Goal: Task Accomplishment & Management: Complete application form

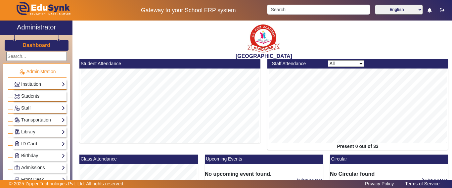
click at [31, 81] on link "Institution" at bounding box center [39, 84] width 51 height 8
click at [36, 47] on h3 "Dashboard" at bounding box center [37, 45] width 28 height 6
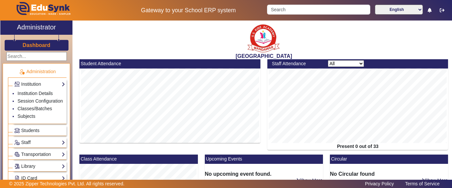
scroll to position [119, 0]
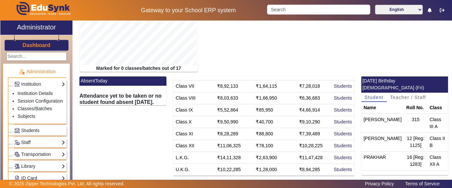
click at [29, 45] on h3 "Dashboard" at bounding box center [37, 45] width 28 height 6
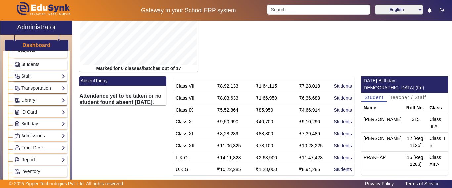
scroll to position [33, 0]
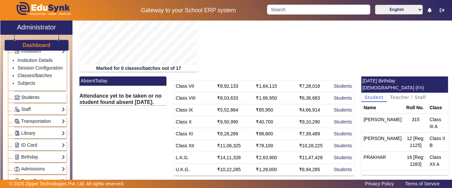
click at [26, 100] on span "Students" at bounding box center [30, 97] width 18 height 5
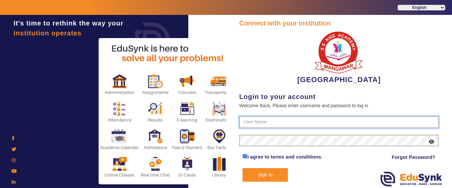
type input "9928895959"
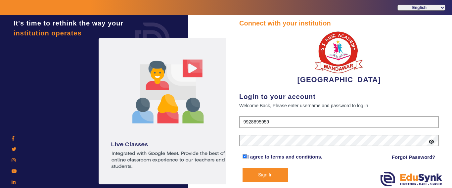
click at [270, 176] on button "Sign In" at bounding box center [265, 175] width 45 height 14
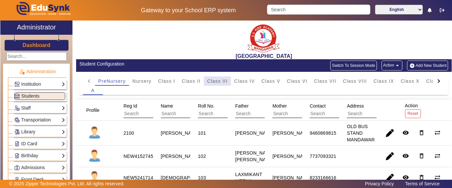
click at [224, 81] on span "Class III" at bounding box center [217, 81] width 21 height 5
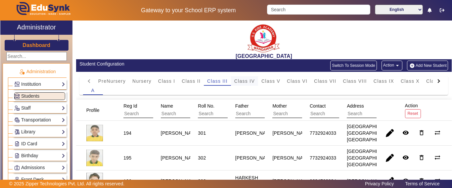
click at [237, 81] on span "Class IV" at bounding box center [244, 81] width 21 height 5
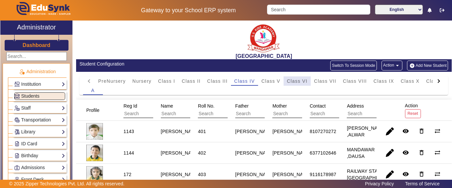
click at [299, 80] on span "Class VI" at bounding box center [297, 81] width 21 height 5
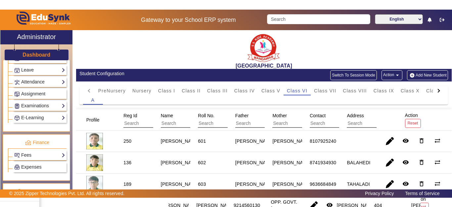
scroll to position [275, 0]
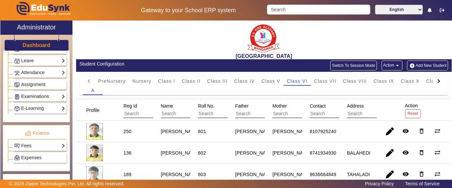
click at [30, 97] on link "Examinations" at bounding box center [39, 97] width 51 height 8
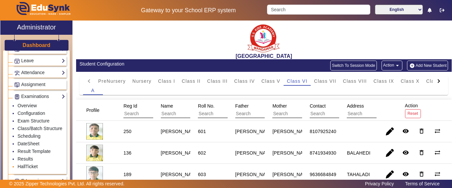
click at [27, 169] on link "HallTicket" at bounding box center [28, 166] width 20 height 5
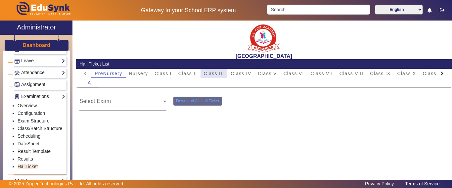
click at [221, 74] on span "Class III" at bounding box center [214, 73] width 21 height 5
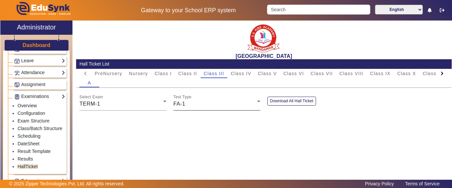
click at [179, 108] on div "Test Type FA-1" at bounding box center [216, 101] width 87 height 19
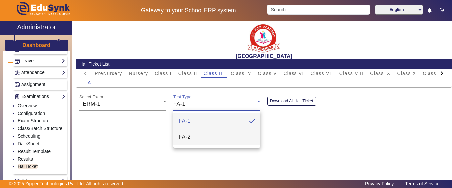
click at [184, 137] on span "FA-2" at bounding box center [185, 137] width 12 height 8
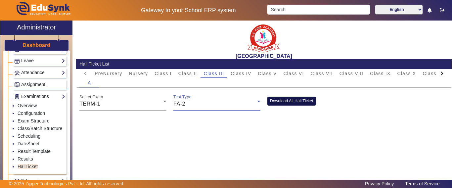
drag, startPoint x: 277, startPoint y: 101, endPoint x: 273, endPoint y: 104, distance: 5.1
click at [277, 100] on button "Download All Hall Ticket" at bounding box center [291, 101] width 49 height 9
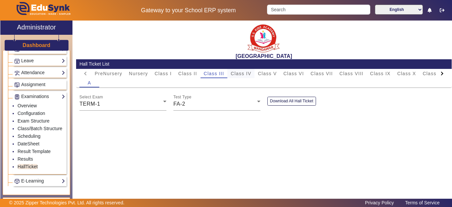
click at [246, 73] on span "Class IV" at bounding box center [241, 73] width 21 height 5
click at [300, 71] on span "Class VI" at bounding box center [293, 73] width 21 height 5
click at [185, 105] on div "FA-1" at bounding box center [215, 104] width 84 height 8
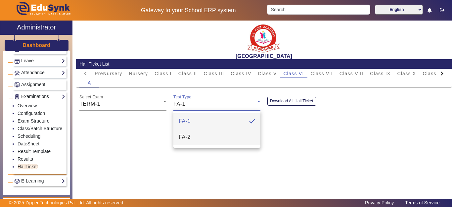
click at [191, 140] on mat-option "FA-2" at bounding box center [216, 137] width 87 height 16
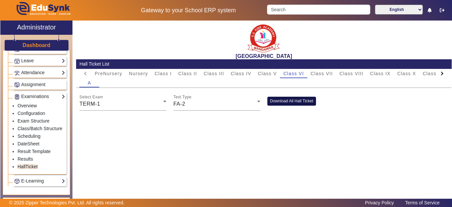
click at [282, 100] on button "Download All Hall Ticket" at bounding box center [291, 101] width 49 height 9
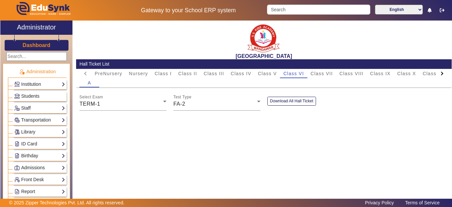
scroll to position [275, 0]
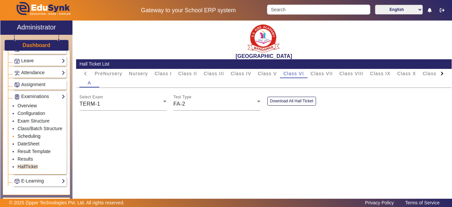
click at [27, 139] on link "Scheduling" at bounding box center [29, 135] width 23 height 5
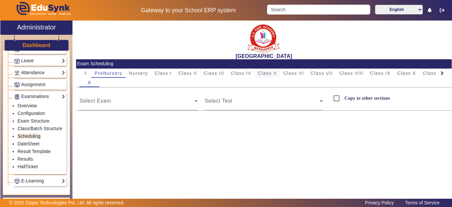
click at [268, 75] on span "Class V" at bounding box center [267, 73] width 19 height 9
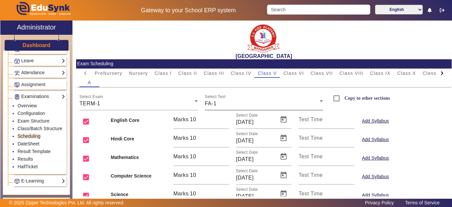
scroll to position [33, 0]
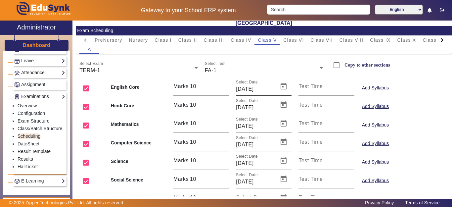
click at [236, 77] on div "Select Date 14/05/2025" at bounding box center [255, 86] width 38 height 19
click at [219, 74] on div "FA-1" at bounding box center [262, 71] width 115 height 8
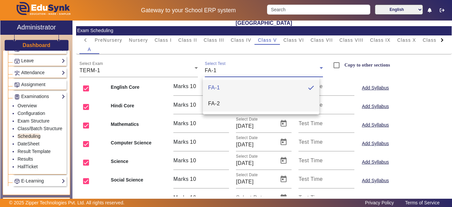
click at [219, 106] on span "FA-2" at bounding box center [214, 104] width 12 height 8
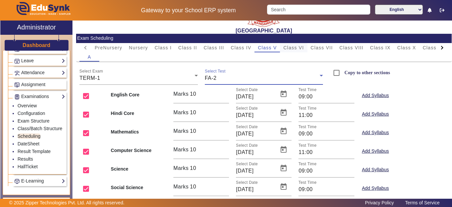
scroll to position [0, 0]
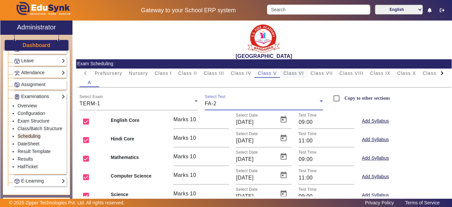
click at [304, 75] on div "Class VI" at bounding box center [293, 73] width 27 height 9
click at [226, 100] on div "FA-1" at bounding box center [262, 104] width 115 height 8
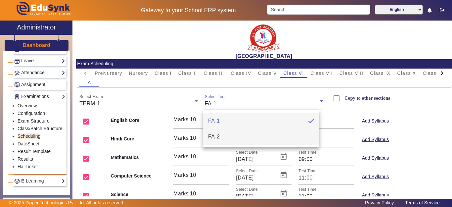
click at [221, 134] on mat-option "FA-2" at bounding box center [261, 137] width 117 height 16
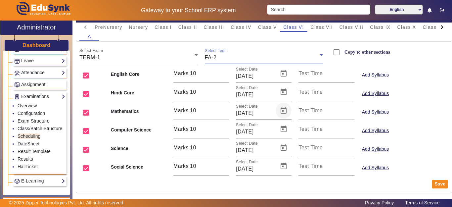
scroll to position [47, 0]
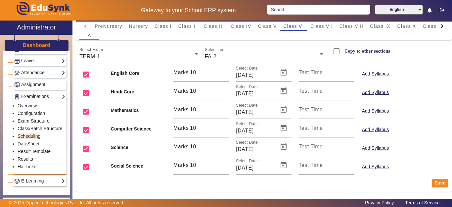
click at [317, 94] on label "Test Time" at bounding box center [311, 91] width 24 height 6
click at [317, 94] on input "Test Time" at bounding box center [327, 94] width 56 height 8
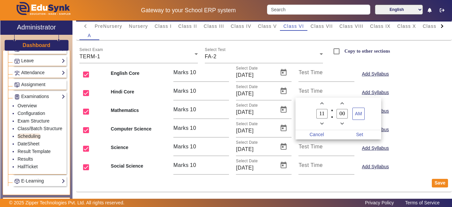
click at [321, 121] on span "Minus a hour" at bounding box center [321, 123] width 7 height 7
type input "09"
click at [366, 133] on span "Set" at bounding box center [359, 134] width 43 height 9
type input "09:00"
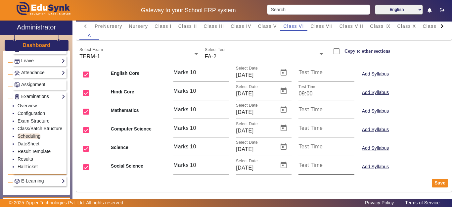
click at [307, 172] on div "Test Time" at bounding box center [327, 165] width 56 height 19
click at [305, 168] on input "Test Time" at bounding box center [327, 168] width 56 height 8
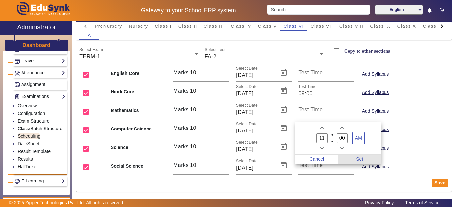
click at [364, 158] on span "Set" at bounding box center [359, 159] width 43 height 9
type input "11:00"
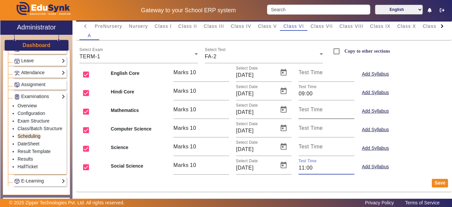
click at [314, 105] on div "Test Time" at bounding box center [327, 109] width 56 height 19
click at [315, 115] on input "Test Time" at bounding box center [327, 112] width 56 height 8
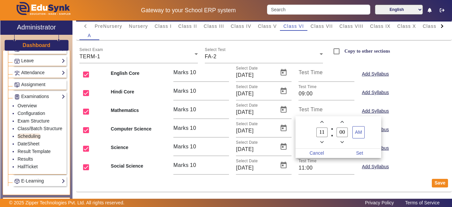
click at [313, 111] on div at bounding box center [226, 103] width 452 height 207
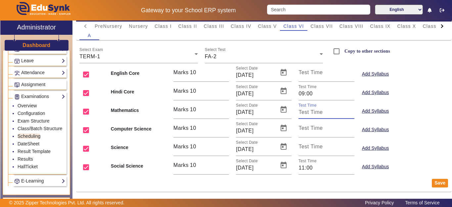
click at [313, 110] on input "Test Time" at bounding box center [327, 112] width 56 height 8
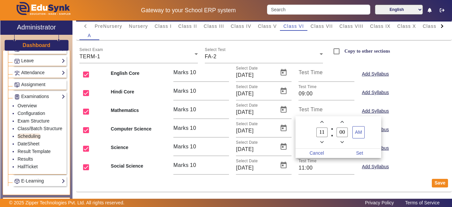
click at [313, 110] on div at bounding box center [226, 103] width 452 height 207
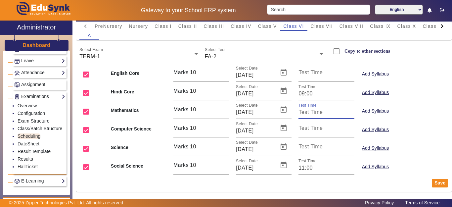
click at [313, 110] on input "Test Time" at bounding box center [327, 112] width 56 height 8
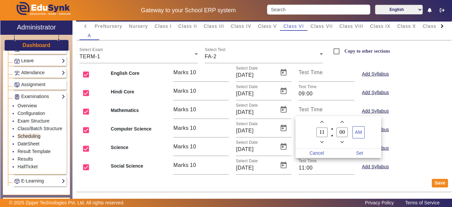
click at [313, 112] on div at bounding box center [226, 103] width 452 height 207
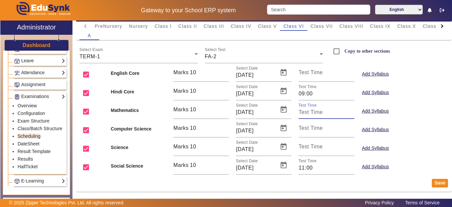
click at [313, 112] on input "Test Time" at bounding box center [327, 112] width 56 height 8
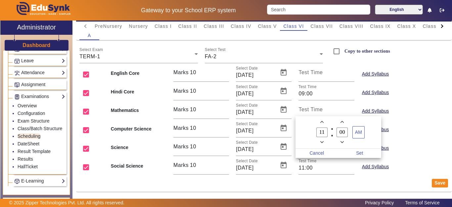
click at [314, 110] on div at bounding box center [226, 103] width 452 height 207
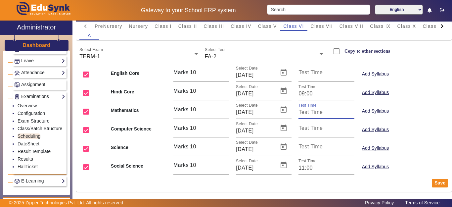
click at [315, 111] on input "Test Time" at bounding box center [327, 112] width 56 height 8
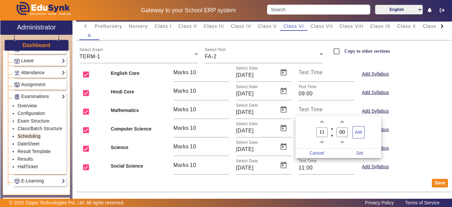
click at [323, 143] on icon "Minus a hour" at bounding box center [322, 142] width 4 height 4
type input "09"
drag, startPoint x: 361, startPoint y: 153, endPoint x: 353, endPoint y: 148, distance: 9.5
click at [361, 153] on span "Set" at bounding box center [359, 153] width 43 height 9
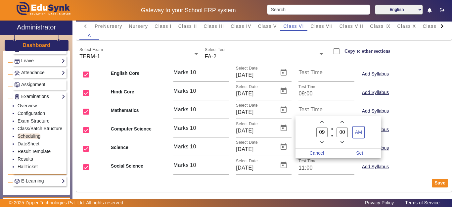
type input "09:00"
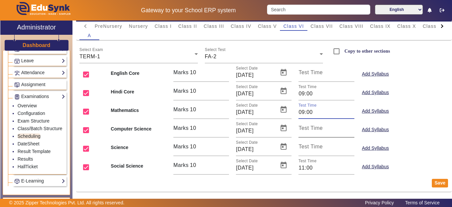
click at [313, 131] on input "Test Time" at bounding box center [327, 131] width 56 height 8
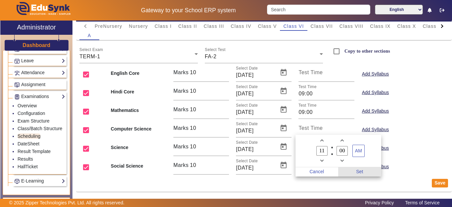
click at [359, 168] on span "Set" at bounding box center [359, 171] width 43 height 9
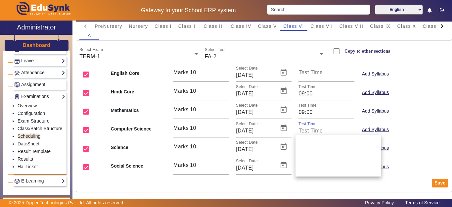
type input "11:00"
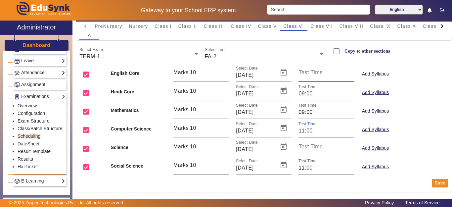
click at [299, 73] on mat-label "Test Time" at bounding box center [311, 73] width 24 height 6
click at [299, 73] on input "Test Time" at bounding box center [327, 75] width 56 height 8
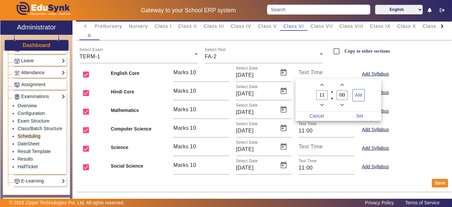
click at [322, 105] on icon "Minus a hour" at bounding box center [322, 105] width 4 height 2
type input "09"
click at [363, 117] on span "Set" at bounding box center [359, 116] width 43 height 9
type input "09:00"
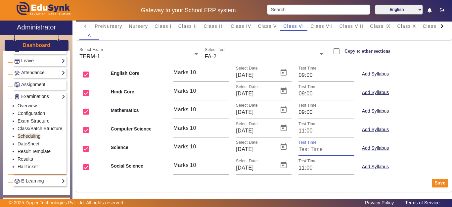
click at [315, 153] on input "Test Time" at bounding box center [327, 149] width 56 height 8
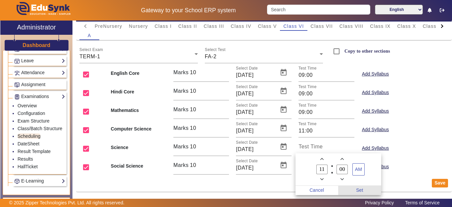
click at [359, 188] on span "Set" at bounding box center [359, 190] width 43 height 9
type input "11:00"
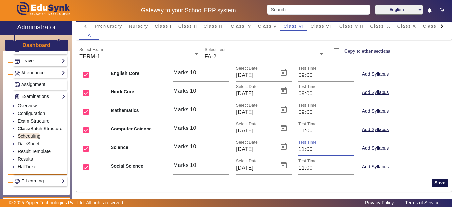
click at [433, 184] on button "Save" at bounding box center [440, 183] width 16 height 9
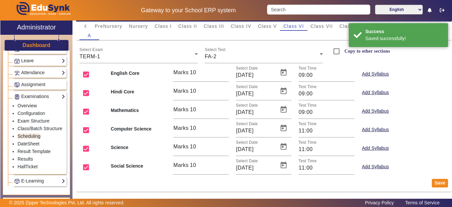
scroll to position [0, 0]
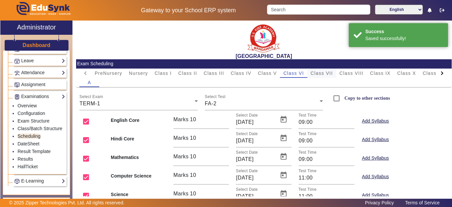
click at [332, 72] on span "Class VII" at bounding box center [322, 73] width 22 height 5
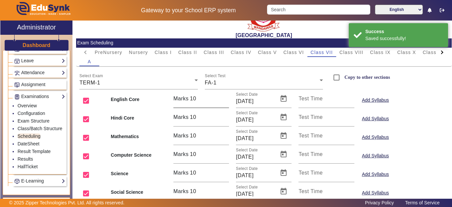
scroll to position [47, 0]
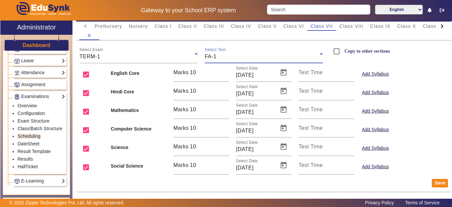
click at [220, 58] on div "FA-1" at bounding box center [262, 57] width 115 height 8
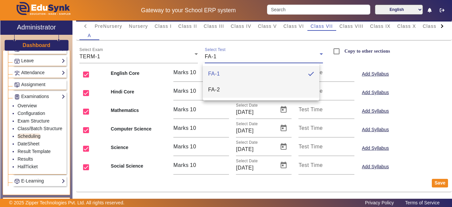
click at [221, 86] on mat-option "FA-2" at bounding box center [261, 90] width 117 height 16
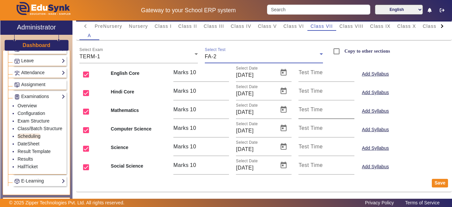
click at [305, 109] on mat-label "Test Time" at bounding box center [311, 110] width 24 height 6
click at [305, 109] on input "Test Time" at bounding box center [327, 112] width 56 height 8
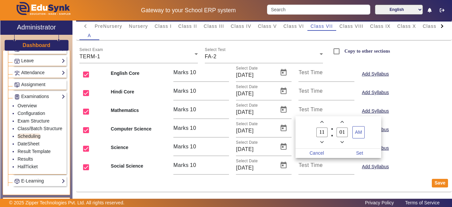
click at [320, 143] on icon "Minus a hour" at bounding box center [322, 142] width 4 height 4
type input "09"
click at [345, 142] on span "Minus a minute" at bounding box center [342, 142] width 7 height 7
type input "00"
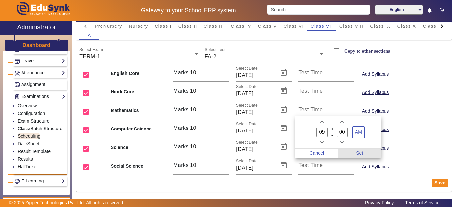
click at [363, 153] on span "Set" at bounding box center [359, 153] width 43 height 9
type input "09:00"
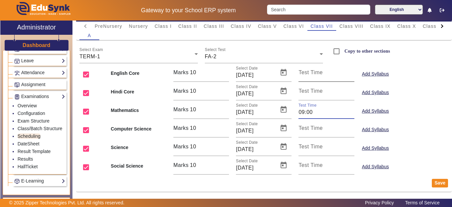
click at [310, 75] on mat-label "Test Time" at bounding box center [311, 73] width 24 height 6
click at [310, 75] on input "Test Time" at bounding box center [327, 75] width 56 height 8
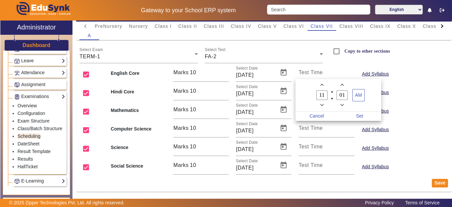
click at [343, 106] on icon "Minus a minute" at bounding box center [343, 105] width 4 height 4
type input "00"
click at [364, 116] on span "Set" at bounding box center [359, 116] width 43 height 9
type input "11:00"
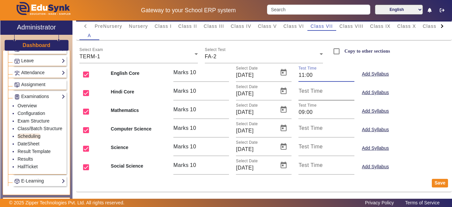
click at [308, 95] on input "Test Time" at bounding box center [327, 94] width 56 height 8
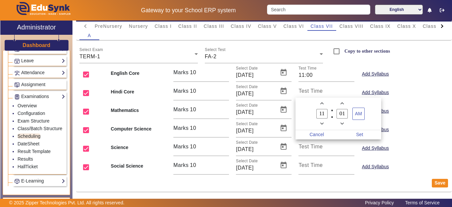
click at [322, 123] on icon "Minus a hour" at bounding box center [322, 124] width 4 height 4
click at [323, 123] on icon "Minus a hour" at bounding box center [322, 124] width 4 height 4
type input "09"
click at [344, 124] on icon "Minus a minute" at bounding box center [343, 124] width 4 height 4
type input "00"
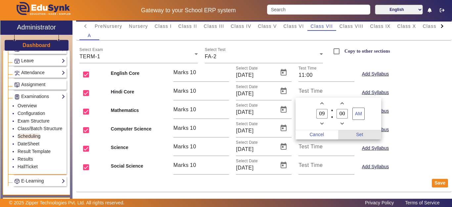
click at [361, 134] on span "Set" at bounding box center [359, 134] width 43 height 9
type input "09:00"
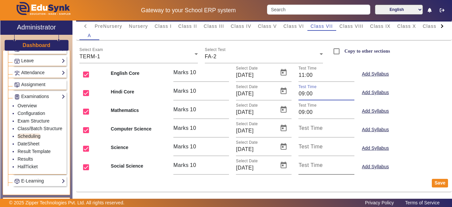
click at [306, 165] on mat-label "Test Time" at bounding box center [311, 165] width 24 height 6
click at [306, 165] on input "Test Time" at bounding box center [327, 168] width 56 height 8
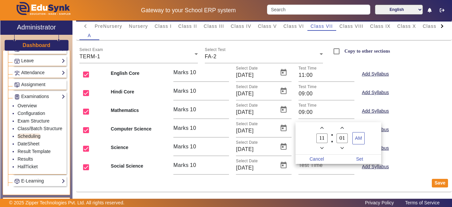
click at [339, 147] on owl-date-time-timer-box "01 Minute" at bounding box center [342, 137] width 20 height 27
click at [343, 149] on icon "Minus a minute" at bounding box center [343, 148] width 4 height 4
type input "00"
click at [360, 158] on span "Set" at bounding box center [359, 159] width 43 height 9
type input "11:00"
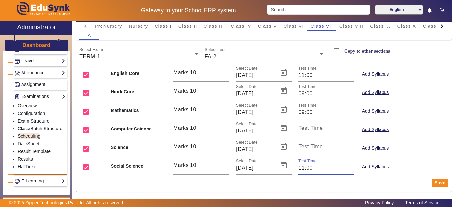
click at [308, 145] on mat-label "Test Time" at bounding box center [311, 147] width 24 height 6
click at [308, 145] on input "Test Time" at bounding box center [327, 149] width 56 height 8
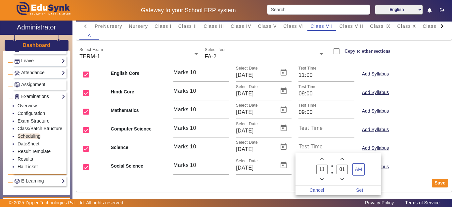
click at [325, 180] on span "Minus a hour" at bounding box center [321, 179] width 7 height 7
type input "09"
click at [345, 177] on span "Minus a minute" at bounding box center [342, 179] width 7 height 7
type input "00"
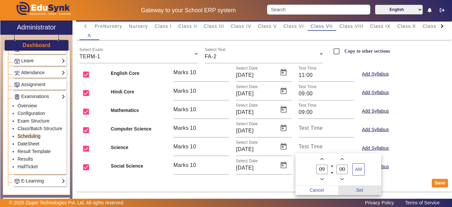
click at [362, 188] on span "Set" at bounding box center [359, 190] width 43 height 9
type input "09:00"
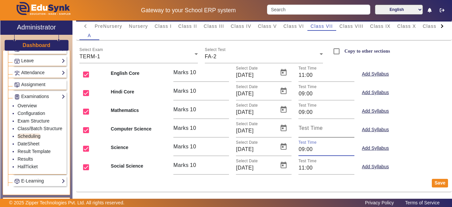
click at [313, 128] on mat-label "Test Time" at bounding box center [311, 128] width 24 height 6
click at [313, 128] on input "Test Time" at bounding box center [327, 131] width 56 height 8
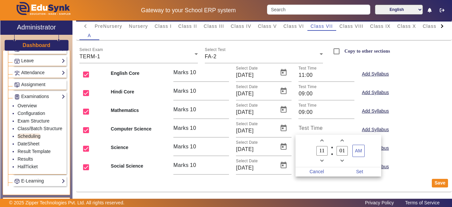
click at [342, 163] on span "Minus a minute" at bounding box center [342, 160] width 7 height 7
type input "00"
click at [363, 170] on span "Set" at bounding box center [359, 171] width 43 height 9
type input "11:00"
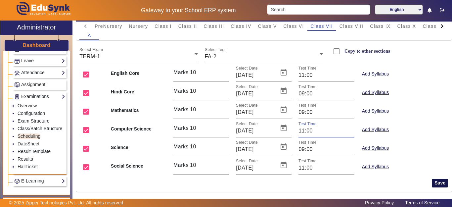
click at [434, 182] on button "Save" at bounding box center [440, 183] width 16 height 9
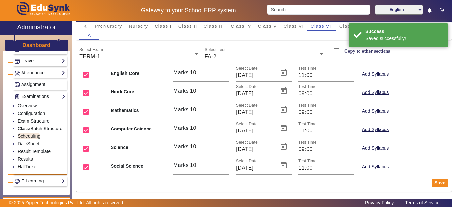
scroll to position [0, 0]
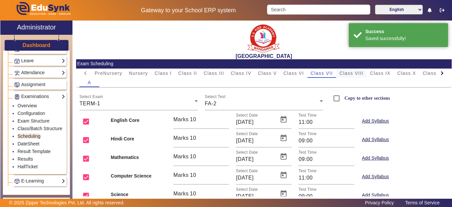
click at [353, 74] on span "Class VIII" at bounding box center [352, 73] width 24 height 5
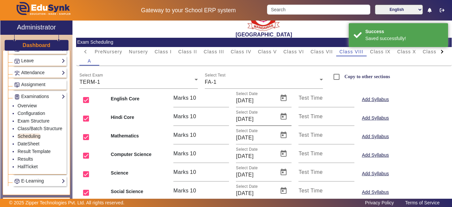
scroll to position [33, 0]
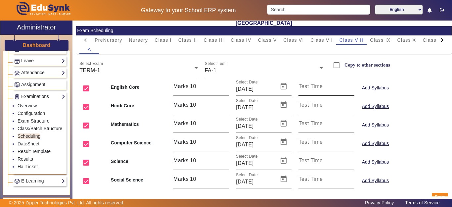
click at [300, 89] on mat-label "Test Time" at bounding box center [311, 86] width 24 height 6
click at [300, 89] on input "Test Time" at bounding box center [327, 89] width 56 height 8
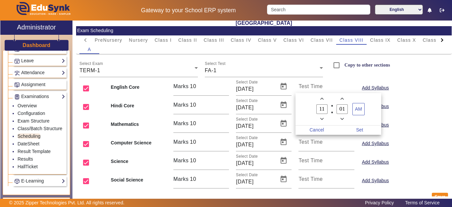
click at [322, 118] on icon "Minus a hour" at bounding box center [322, 119] width 4 height 4
type input "09"
click at [346, 118] on span "Minus a minute" at bounding box center [342, 119] width 7 height 7
type input "00"
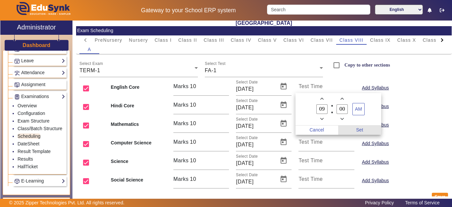
click at [360, 129] on span "Set" at bounding box center [359, 129] width 43 height 9
type input "09:00"
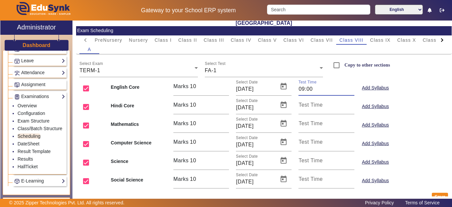
click at [321, 89] on input "09:00" at bounding box center [327, 89] width 56 height 8
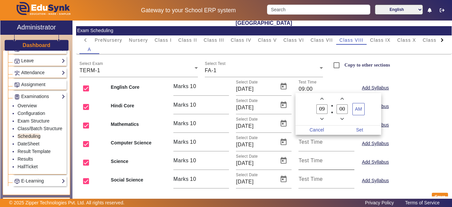
click at [315, 164] on div at bounding box center [226, 103] width 452 height 207
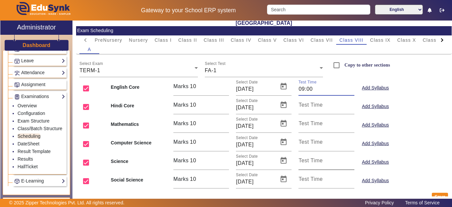
click at [311, 164] on input "Test Time" at bounding box center [327, 163] width 56 height 8
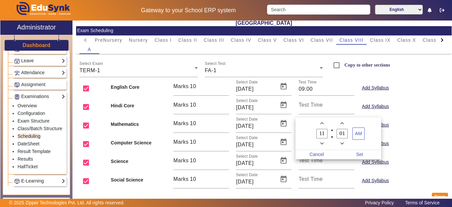
click at [324, 146] on span "Minus a hour" at bounding box center [321, 143] width 7 height 7
click at [322, 145] on icon "Minus a hour" at bounding box center [322, 144] width 4 height 4
type input "09"
click at [341, 143] on icon "Minus a minute" at bounding box center [343, 144] width 4 height 4
type input "00"
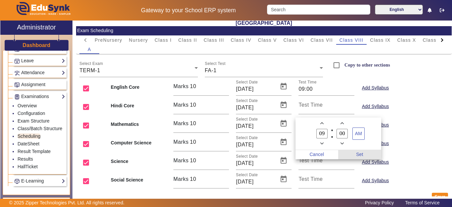
click at [357, 154] on span "Set" at bounding box center [359, 154] width 43 height 9
type input "09:00"
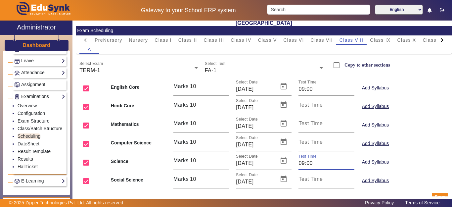
click at [314, 104] on mat-label "Test Time" at bounding box center [311, 105] width 24 height 6
click at [314, 104] on input "Test Time" at bounding box center [327, 108] width 56 height 8
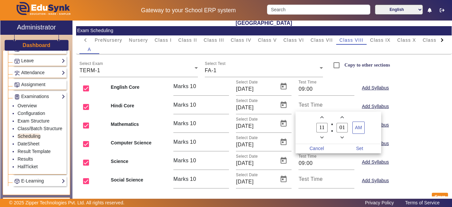
click at [344, 140] on span "Minus a minute" at bounding box center [342, 137] width 7 height 7
type input "00"
click at [358, 145] on span "Set" at bounding box center [359, 148] width 43 height 9
type input "11:00"
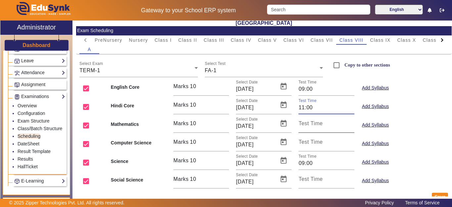
click at [306, 125] on mat-label "Test Time" at bounding box center [311, 123] width 24 height 6
click at [306, 125] on input "Test Time" at bounding box center [327, 126] width 56 height 8
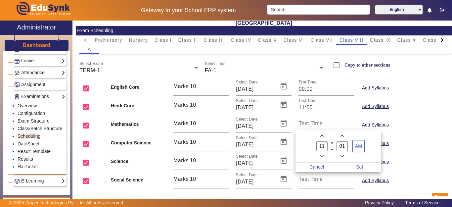
click at [324, 158] on span "Minus a hour" at bounding box center [321, 156] width 7 height 7
drag, startPoint x: 324, startPoint y: 158, endPoint x: 331, endPoint y: 158, distance: 7.0
click at [323, 158] on span "Minus a hour" at bounding box center [321, 156] width 7 height 7
type input "09"
click at [343, 158] on span "Minus a minute" at bounding box center [342, 156] width 7 height 7
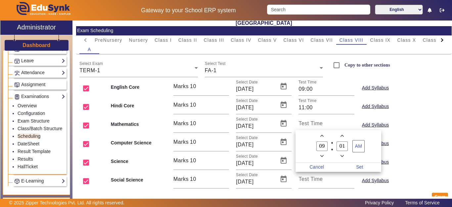
type input "00"
click at [359, 169] on span "Set" at bounding box center [359, 167] width 43 height 9
type input "09:00"
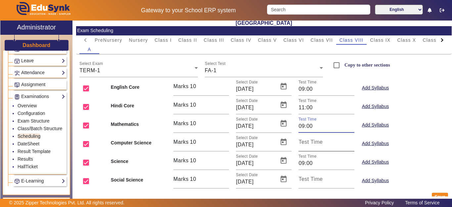
click at [300, 148] on input "Test Time" at bounding box center [327, 145] width 56 height 8
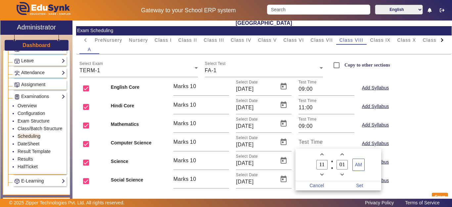
click at [343, 174] on icon "Minus a minute" at bounding box center [343, 175] width 4 height 4
type input "00"
click at [363, 188] on span "Set" at bounding box center [359, 185] width 43 height 9
type input "11:00"
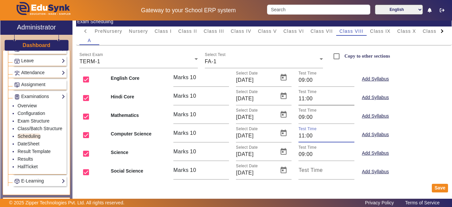
scroll to position [47, 0]
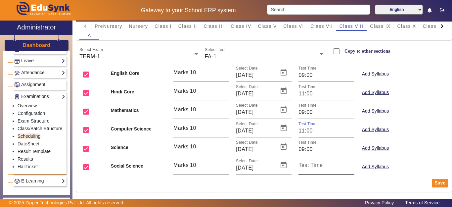
click at [319, 167] on mat-label "Test Time" at bounding box center [311, 165] width 24 height 6
click at [319, 167] on input "Test Time" at bounding box center [327, 168] width 56 height 8
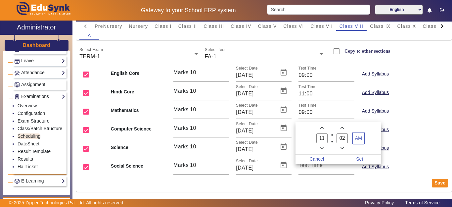
click at [322, 150] on icon "Minus a hour" at bounding box center [322, 148] width 4 height 4
type input "09"
click at [342, 149] on icon "Minus a minute" at bounding box center [343, 148] width 4 height 4
click at [340, 148] on span "Minus a minute" at bounding box center [342, 148] width 7 height 7
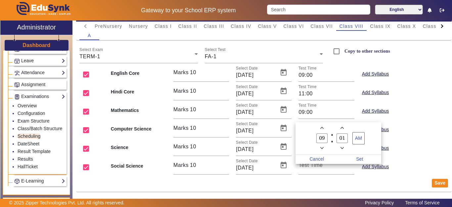
type input "00"
click at [361, 159] on span "Set" at bounding box center [359, 159] width 43 height 9
type input "09:00"
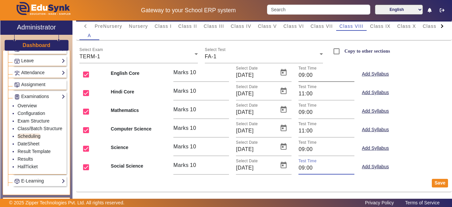
click at [315, 76] on input "09:00" at bounding box center [327, 75] width 56 height 8
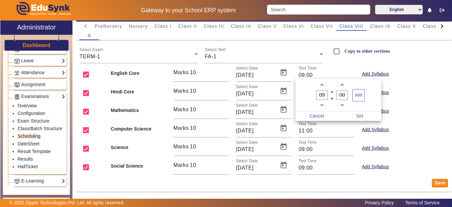
click at [323, 86] on icon "Add a hour" at bounding box center [322, 85] width 4 height 4
type input "11"
click at [364, 115] on span "Set" at bounding box center [359, 116] width 43 height 9
type input "11:00"
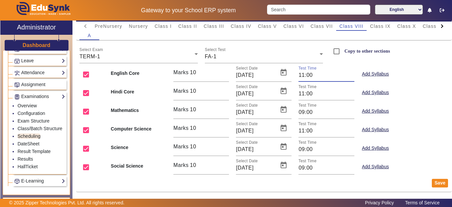
drag, startPoint x: 436, startPoint y: 184, endPoint x: 431, endPoint y: 177, distance: 8.7
click at [437, 183] on button "Save" at bounding box center [440, 183] width 16 height 9
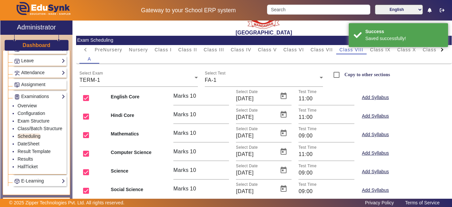
scroll to position [0, 0]
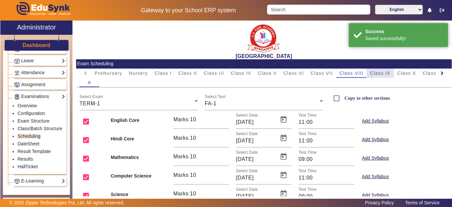
click at [383, 74] on span "Class IX" at bounding box center [380, 73] width 21 height 5
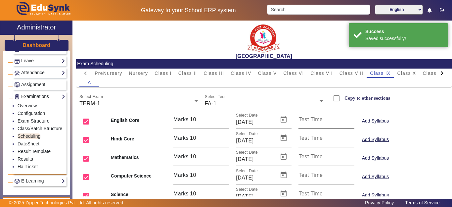
click at [314, 120] on mat-label "Test Time" at bounding box center [311, 120] width 24 height 6
click at [314, 120] on input "Test Time" at bounding box center [327, 122] width 56 height 8
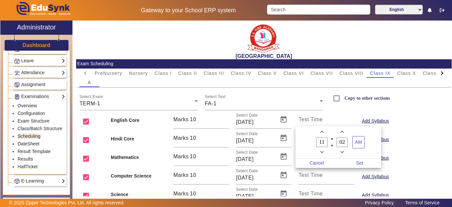
click at [146, 188] on div at bounding box center [226, 103] width 452 height 207
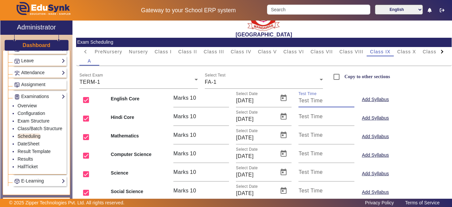
scroll to position [33, 0]
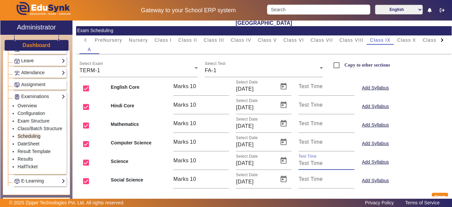
click at [310, 164] on input "Test Time" at bounding box center [327, 163] width 56 height 8
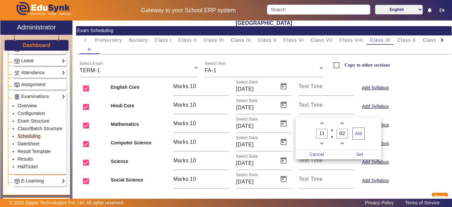
click at [317, 141] on owl-date-time-timer-box "11 Hour" at bounding box center [322, 133] width 20 height 27
click at [320, 142] on span "Minus a hour" at bounding box center [321, 143] width 7 height 7
click at [320, 142] on icon "Minus a hour" at bounding box center [322, 144] width 4 height 4
type input "09"
click at [343, 141] on span "Minus a minute" at bounding box center [342, 143] width 7 height 7
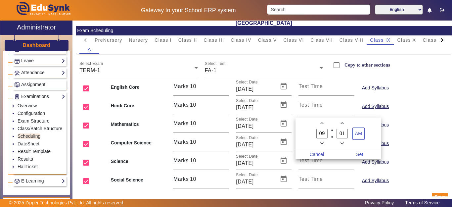
click at [343, 141] on span "Minus a minute" at bounding box center [342, 143] width 7 height 7
type input "00"
click at [365, 152] on span "Set" at bounding box center [359, 154] width 43 height 9
type input "09:00"
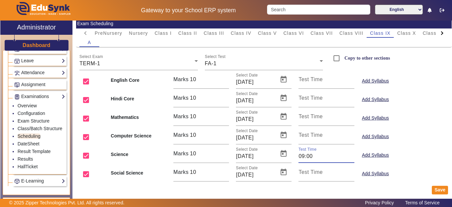
scroll to position [47, 0]
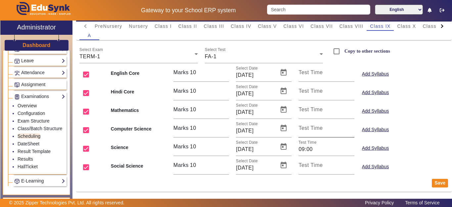
click at [311, 127] on mat-label "Test Time" at bounding box center [311, 128] width 24 height 6
click at [311, 127] on input "Test Time" at bounding box center [327, 131] width 56 height 8
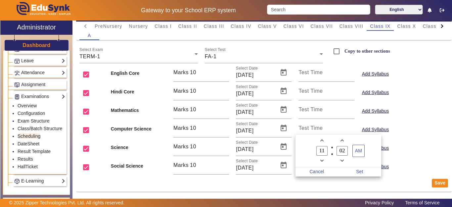
click at [345, 162] on span "Minus a minute" at bounding box center [342, 160] width 7 height 7
type input "00"
click at [358, 170] on span "Set" at bounding box center [359, 171] width 43 height 9
type input "11:00"
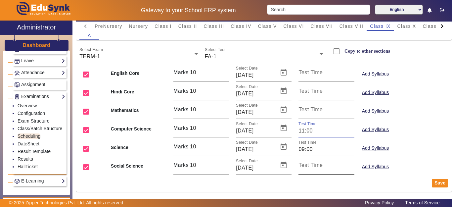
click at [323, 170] on input "Test Time" at bounding box center [327, 168] width 56 height 8
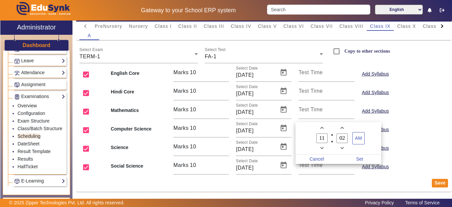
click at [320, 148] on icon "Minus a hour" at bounding box center [322, 148] width 4 height 4
type input "09"
click at [344, 147] on icon "Minus a minute" at bounding box center [343, 148] width 4 height 4
drag, startPoint x: 344, startPoint y: 147, endPoint x: 347, endPoint y: 150, distance: 4.5
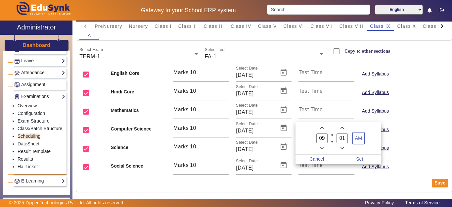
click at [344, 148] on icon "Minus a minute" at bounding box center [343, 148] width 4 height 4
type input "00"
click at [362, 159] on span "Set" at bounding box center [359, 159] width 43 height 9
type input "09:00"
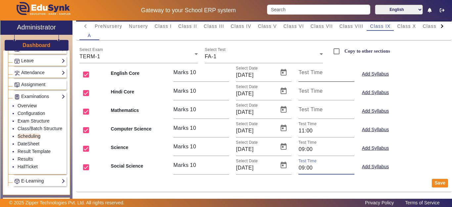
click at [312, 70] on mat-label "Test Time" at bounding box center [311, 73] width 24 height 6
click at [312, 71] on input "Test Time" at bounding box center [327, 75] width 56 height 8
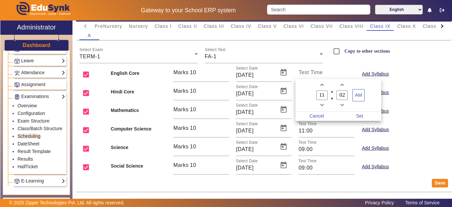
click at [344, 107] on span "Minus a minute" at bounding box center [342, 105] width 7 height 7
type input "00"
click at [360, 117] on span "Set" at bounding box center [359, 116] width 43 height 9
type input "11:00"
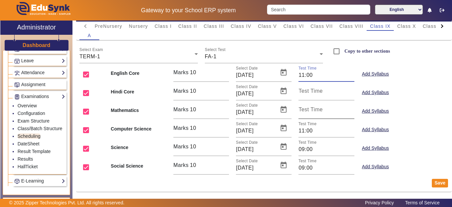
click at [306, 111] on mat-label "Test Time" at bounding box center [311, 110] width 24 height 6
click at [306, 111] on input "Test Time" at bounding box center [327, 112] width 56 height 8
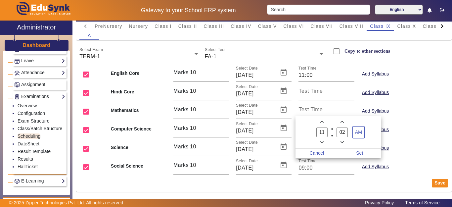
click at [323, 140] on icon "Minus a hour" at bounding box center [322, 142] width 4 height 4
type input "09"
click at [339, 140] on span "Minus a minute" at bounding box center [342, 142] width 7 height 7
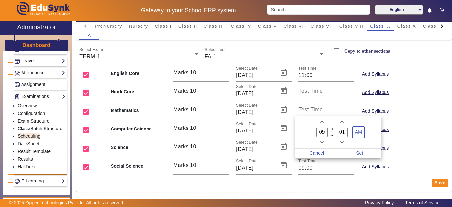
type input "00"
click at [359, 151] on span "Set" at bounding box center [359, 153] width 43 height 9
type input "09:00"
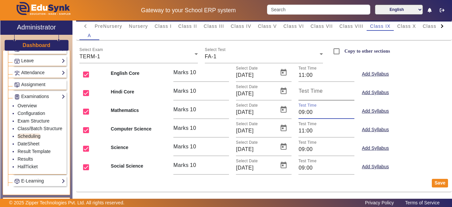
click at [316, 91] on mat-label "Test Time" at bounding box center [311, 91] width 24 height 6
click at [316, 91] on input "Test Time" at bounding box center [327, 94] width 56 height 8
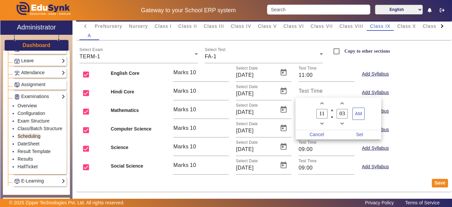
click at [343, 124] on icon "Minus a minute" at bounding box center [343, 124] width 4 height 4
type input "00"
click at [365, 134] on span "Set" at bounding box center [359, 134] width 43 height 9
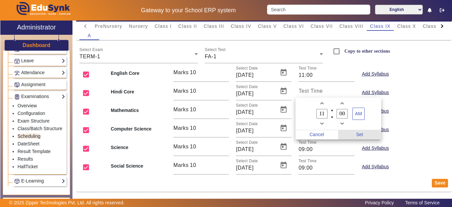
type input "11:00"
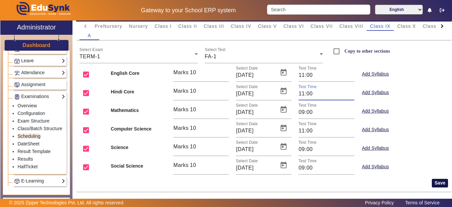
drag, startPoint x: 434, startPoint y: 183, endPoint x: 430, endPoint y: 179, distance: 5.9
click at [434, 183] on button "Save" at bounding box center [440, 183] width 16 height 9
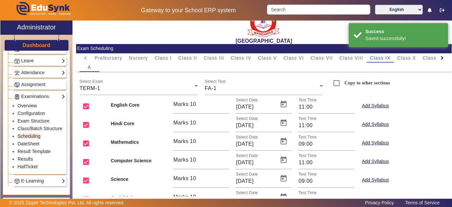
scroll to position [0, 0]
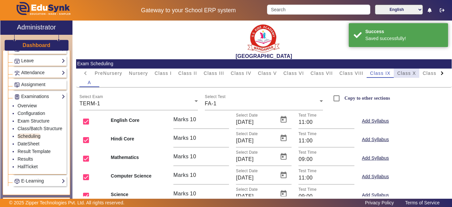
click at [404, 71] on span "Class X" at bounding box center [406, 73] width 19 height 5
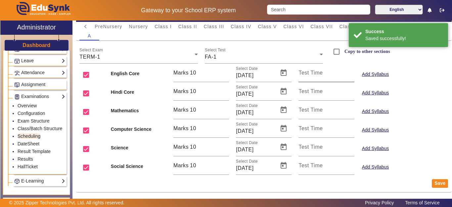
scroll to position [47, 0]
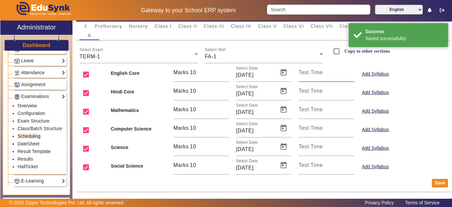
click at [320, 70] on div "Test Time" at bounding box center [327, 72] width 56 height 19
click at [241, 57] on div "FA-1" at bounding box center [262, 57] width 115 height 8
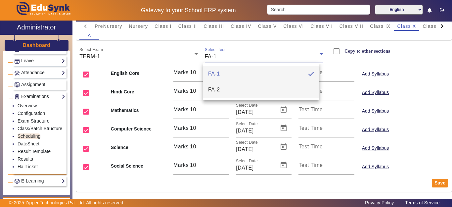
drag, startPoint x: 222, startPoint y: 87, endPoint x: 343, endPoint y: 57, distance: 124.2
click at [228, 87] on mat-option "FA-2" at bounding box center [261, 90] width 117 height 16
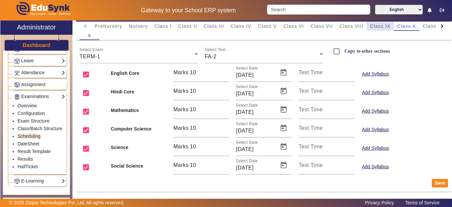
click at [387, 29] on span "Class IX" at bounding box center [380, 26] width 21 height 9
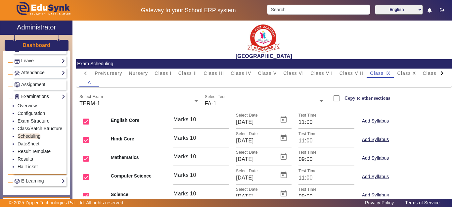
click at [246, 101] on div "FA-1" at bounding box center [262, 104] width 115 height 8
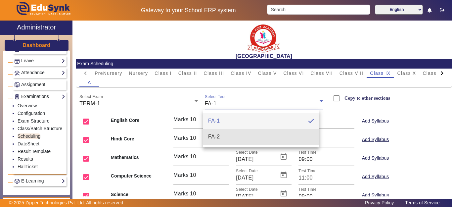
drag, startPoint x: 227, startPoint y: 130, endPoint x: 272, endPoint y: 137, distance: 46.2
click at [227, 132] on mat-option "FA-2" at bounding box center [261, 137] width 117 height 16
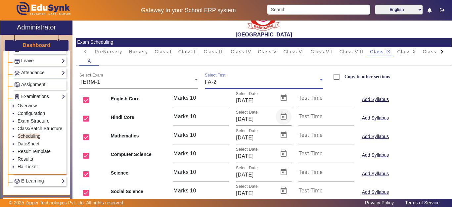
scroll to position [33, 0]
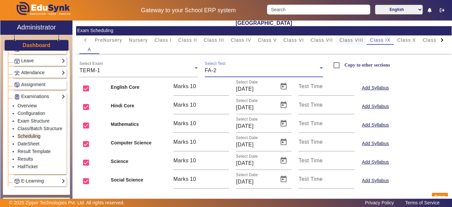
click at [355, 41] on span "Class VIII" at bounding box center [352, 40] width 24 height 5
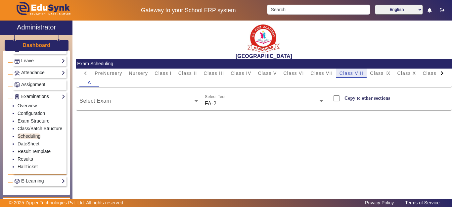
scroll to position [0, 0]
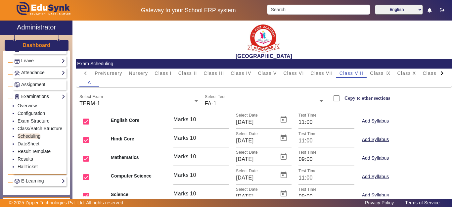
click at [233, 108] on div "Select Test FA-1" at bounding box center [264, 101] width 118 height 19
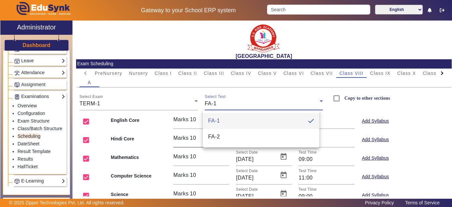
click at [221, 132] on mat-option "FA-2" at bounding box center [261, 137] width 117 height 16
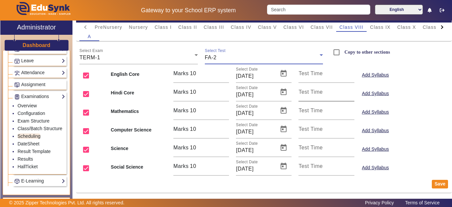
scroll to position [47, 0]
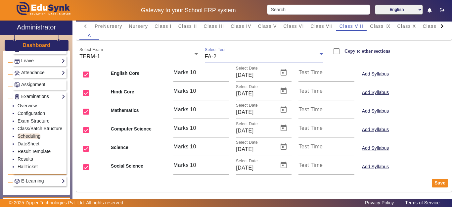
click at [226, 58] on div "FA-2" at bounding box center [262, 57] width 115 height 8
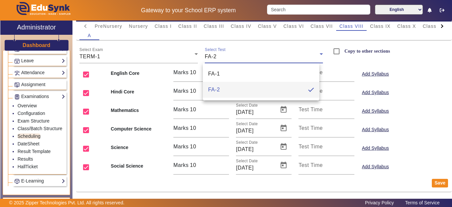
click at [327, 26] on div at bounding box center [226, 103] width 452 height 207
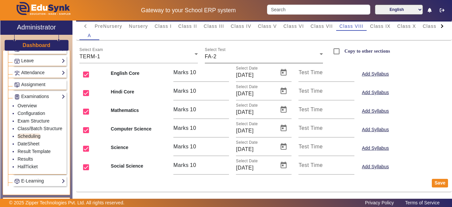
click at [231, 54] on div "FA-2" at bounding box center [262, 57] width 115 height 8
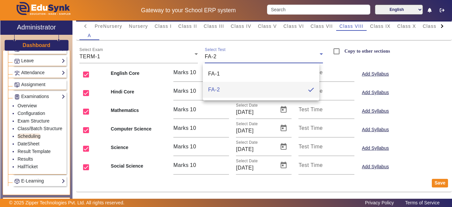
click at [314, 24] on div at bounding box center [226, 103] width 452 height 207
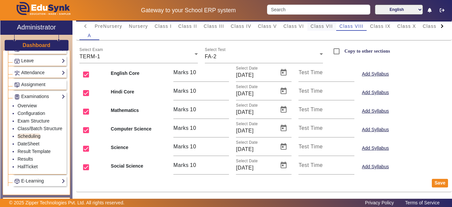
click at [322, 26] on span "Class VII" at bounding box center [322, 26] width 22 height 5
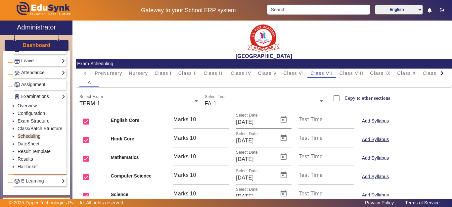
scroll to position [33, 0]
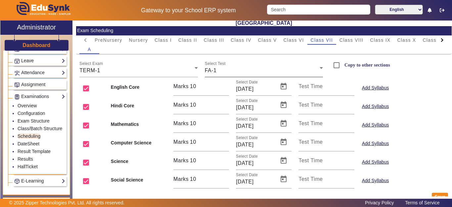
click at [225, 70] on div "FA-1" at bounding box center [262, 71] width 115 height 8
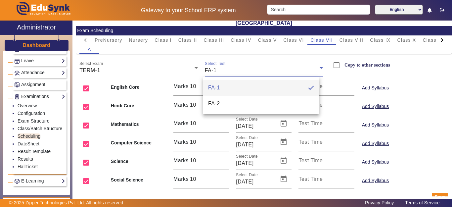
click at [215, 103] on span "FA-2" at bounding box center [214, 104] width 12 height 8
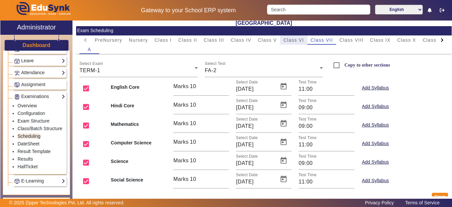
drag, startPoint x: 294, startPoint y: 35, endPoint x: 294, endPoint y: 42, distance: 6.6
click at [294, 36] on span "Class VI" at bounding box center [293, 39] width 21 height 9
click at [240, 69] on div "FA-1" at bounding box center [262, 71] width 115 height 8
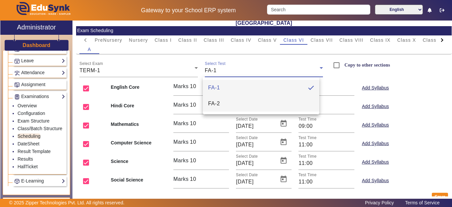
click at [225, 103] on mat-option "FA-2" at bounding box center [261, 104] width 117 height 16
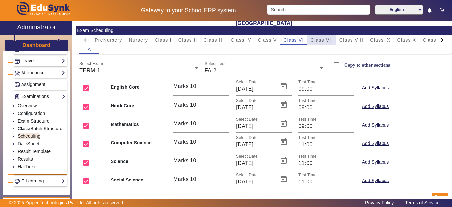
click at [325, 42] on span "Class VII" at bounding box center [322, 40] width 22 height 5
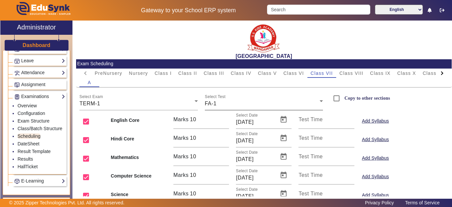
click at [231, 105] on div "FA-1" at bounding box center [262, 104] width 115 height 8
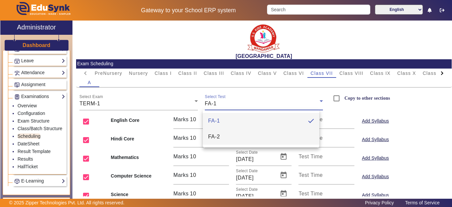
click at [217, 138] on span "FA-2" at bounding box center [214, 137] width 12 height 8
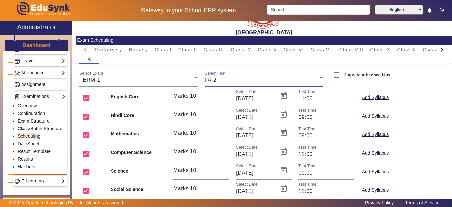
scroll to position [47, 0]
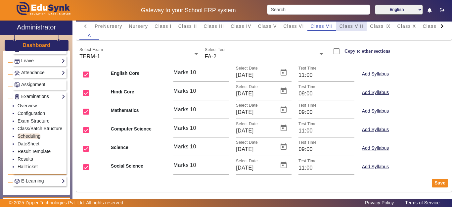
click at [356, 23] on span "Class VIII" at bounding box center [352, 26] width 24 height 9
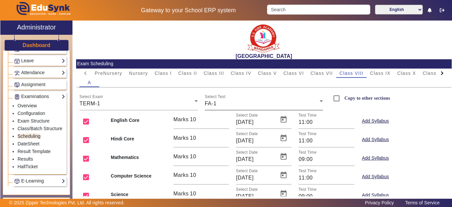
drag, startPoint x: 240, startPoint y: 99, endPoint x: 236, endPoint y: 104, distance: 6.6
click at [240, 102] on div "Select Test FA-1" at bounding box center [264, 101] width 118 height 19
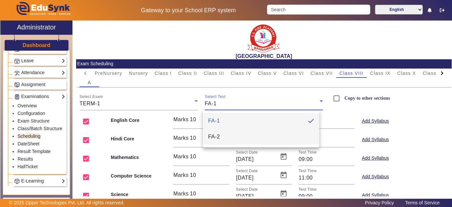
click at [223, 136] on mat-option "FA-2" at bounding box center [261, 137] width 117 height 16
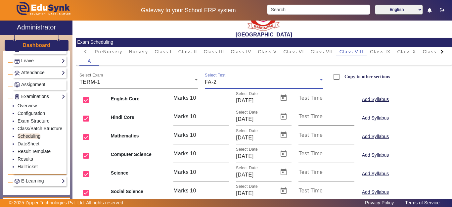
scroll to position [47, 0]
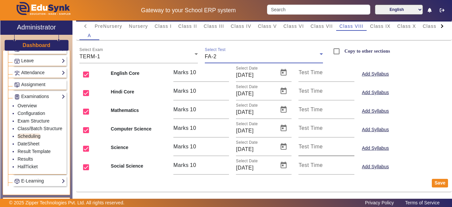
click at [330, 148] on input "Test Time" at bounding box center [327, 149] width 56 height 8
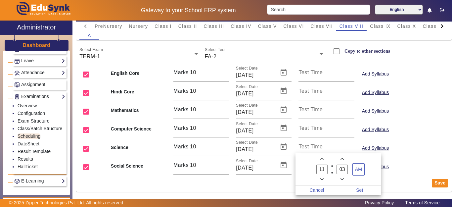
click at [320, 179] on span "Minus a hour" at bounding box center [321, 179] width 7 height 7
click at [321, 179] on icon "Minus a hour" at bounding box center [322, 179] width 4 height 4
type input "09"
click at [343, 180] on icon "Minus a minute" at bounding box center [343, 179] width 4 height 4
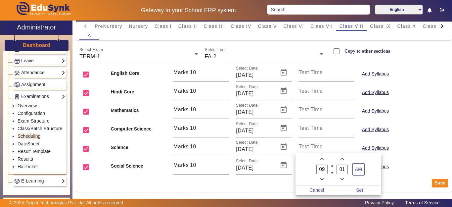
click at [343, 180] on icon "Minus a minute" at bounding box center [343, 179] width 4 height 4
type input "00"
click at [358, 187] on span "Set" at bounding box center [359, 190] width 43 height 9
type input "09:00"
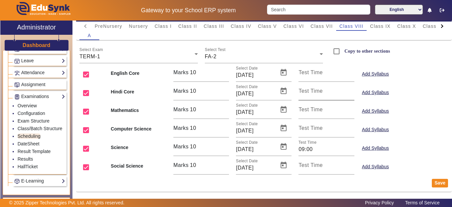
click at [320, 89] on div "Test Time" at bounding box center [327, 91] width 56 height 19
click at [314, 93] on input "Test Time" at bounding box center [327, 94] width 56 height 8
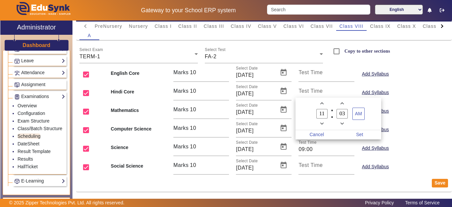
click at [343, 124] on icon "Minus a minute" at bounding box center [343, 124] width 4 height 4
click at [343, 123] on icon "Minus a minute" at bounding box center [343, 124] width 4 height 4
type input "00"
click at [357, 132] on span "Set" at bounding box center [359, 134] width 43 height 9
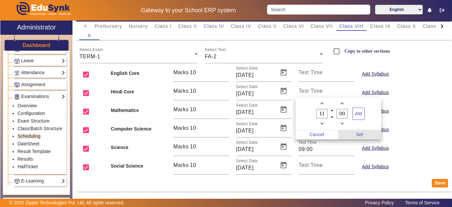
type input "11:00"
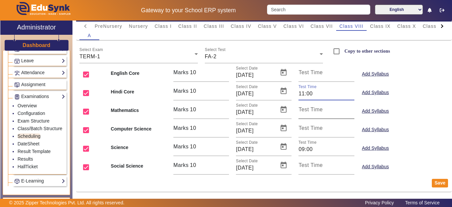
click at [300, 112] on mat-label "Test Time" at bounding box center [311, 110] width 24 height 6
click at [300, 112] on input "Test Time" at bounding box center [327, 112] width 56 height 8
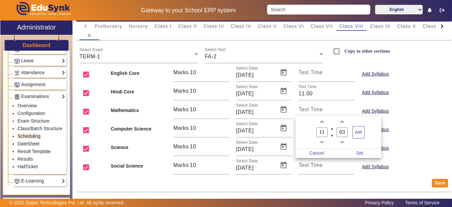
click at [321, 142] on icon "Minus a hour" at bounding box center [322, 142] width 4 height 4
type input "09"
click at [342, 142] on icon "Minus a minute" at bounding box center [343, 142] width 4 height 2
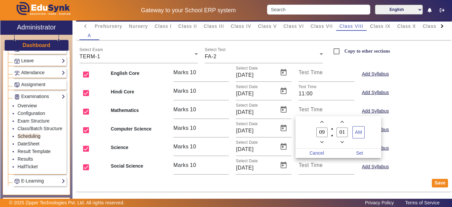
click at [342, 142] on icon "Minus a minute" at bounding box center [343, 142] width 4 height 2
type input "00"
click at [362, 152] on span "Set" at bounding box center [359, 153] width 43 height 9
type input "09:00"
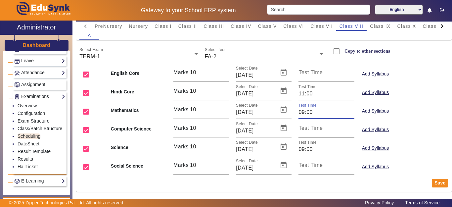
click at [321, 131] on input "Test Time" at bounding box center [327, 131] width 56 height 8
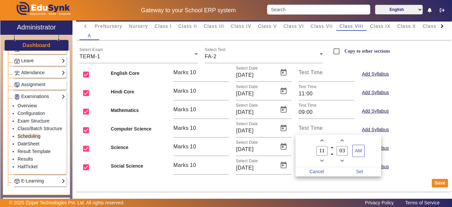
click at [343, 162] on icon "Minus a minute" at bounding box center [343, 161] width 4 height 4
click at [344, 162] on icon "Minus a minute" at bounding box center [343, 161] width 4 height 4
type input "00"
click at [360, 170] on span "Set" at bounding box center [359, 171] width 43 height 9
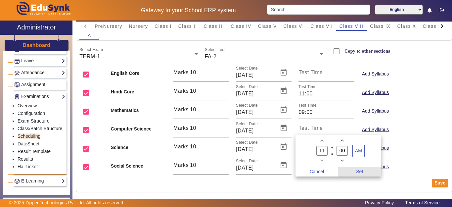
type input "11:00"
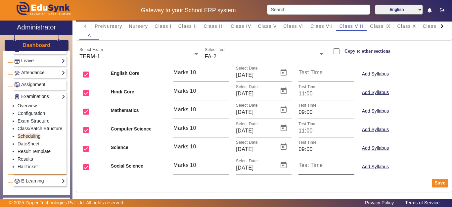
click at [305, 167] on mat-label "Test Time" at bounding box center [311, 165] width 24 height 6
click at [305, 167] on input "Test Time" at bounding box center [327, 168] width 56 height 8
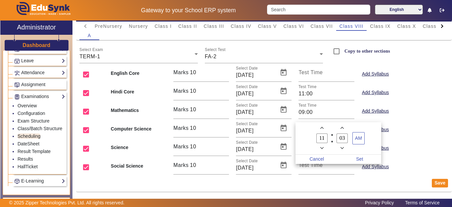
click at [321, 148] on icon "Minus a hour" at bounding box center [322, 148] width 4 height 4
type input "09"
click at [341, 150] on span "Minus a minute" at bounding box center [342, 148] width 7 height 7
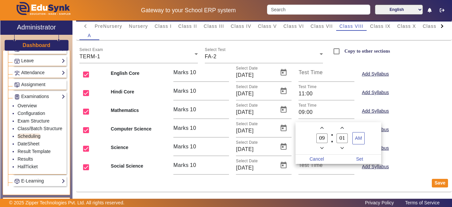
click at [341, 150] on span "Minus a minute" at bounding box center [342, 148] width 7 height 7
type input "00"
click at [359, 157] on span "Set" at bounding box center [359, 159] width 43 height 9
type input "09:00"
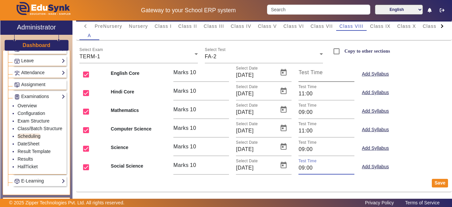
click at [313, 71] on mat-label "Test Time" at bounding box center [311, 73] width 24 height 6
click at [313, 71] on input "Test Time" at bounding box center [327, 75] width 56 height 8
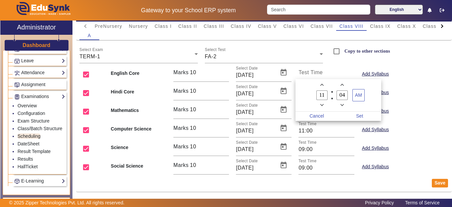
click at [344, 106] on icon "Minus a minute" at bounding box center [343, 105] width 4 height 4
click at [342, 106] on icon "Minus a minute" at bounding box center [343, 105] width 4 height 2
type input "00"
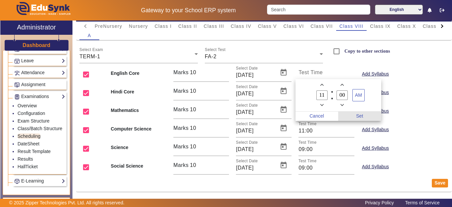
drag, startPoint x: 358, startPoint y: 115, endPoint x: 353, endPoint y: 119, distance: 6.6
click at [358, 115] on span "Set" at bounding box center [359, 116] width 43 height 9
type input "11:00"
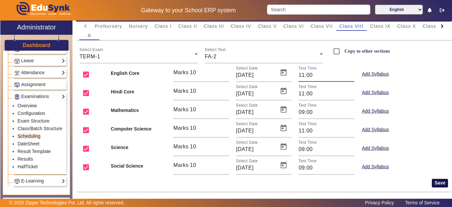
click at [434, 182] on button "Save" at bounding box center [440, 183] width 16 height 9
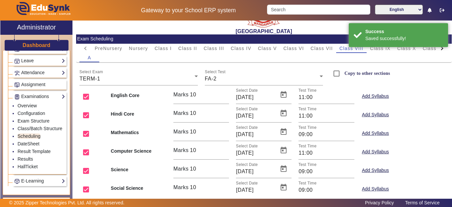
scroll to position [0, 0]
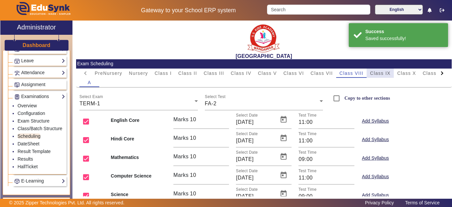
click at [383, 70] on span "Class IX" at bounding box center [380, 73] width 21 height 9
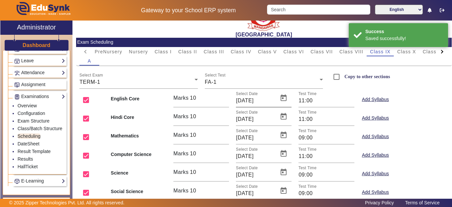
scroll to position [47, 0]
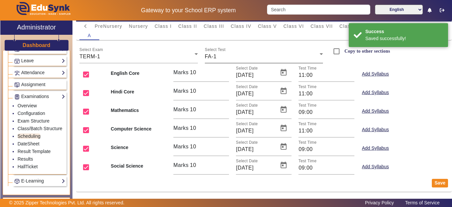
click at [226, 62] on div "Select Test FA-1" at bounding box center [264, 54] width 118 height 19
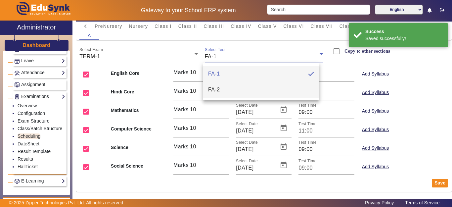
click at [217, 90] on span "FA-2" at bounding box center [214, 90] width 12 height 8
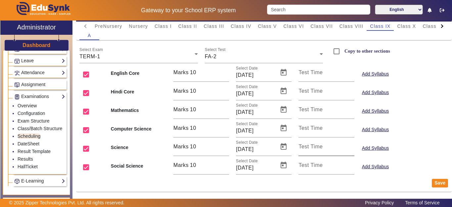
click at [308, 146] on mat-label "Test Time" at bounding box center [311, 147] width 24 height 6
click at [308, 146] on input "Test Time" at bounding box center [327, 149] width 56 height 8
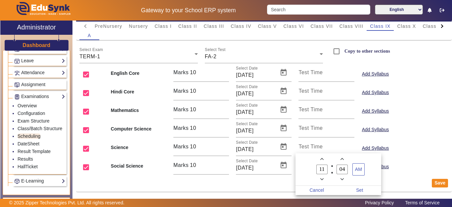
click at [325, 181] on span "Minus a hour" at bounding box center [321, 179] width 7 height 7
type input "09"
click at [346, 181] on owl-date-time-timer-box "04 Minute" at bounding box center [342, 169] width 20 height 27
click at [345, 180] on span "Minus a minute" at bounding box center [342, 179] width 7 height 7
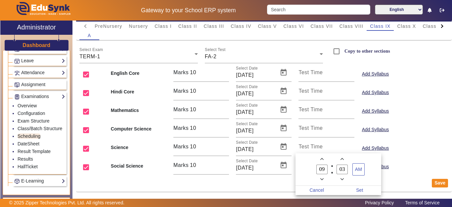
click at [345, 180] on span "Minus a minute" at bounding box center [342, 179] width 7 height 7
click at [345, 179] on span "Minus a minute" at bounding box center [342, 179] width 7 height 7
type input "00"
click at [365, 188] on span "Set" at bounding box center [359, 190] width 43 height 9
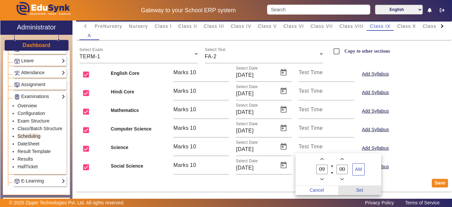
type input "09:00"
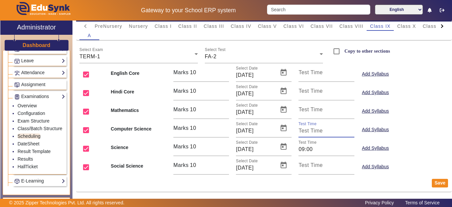
click at [306, 131] on input "Test Time" at bounding box center [327, 131] width 56 height 8
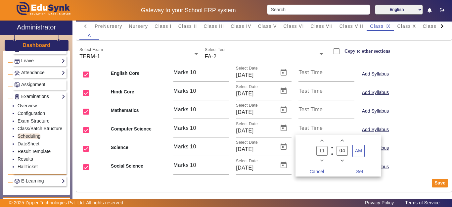
click at [344, 156] on label "04 Minute" at bounding box center [342, 150] width 20 height 11
click at [344, 156] on input "04" at bounding box center [342, 151] width 11 height 10
click at [340, 162] on span "Minus a minute" at bounding box center [342, 160] width 7 height 7
click at [341, 162] on span "Minus a minute" at bounding box center [342, 160] width 7 height 7
click at [341, 161] on icon "Minus a minute" at bounding box center [343, 161] width 4 height 4
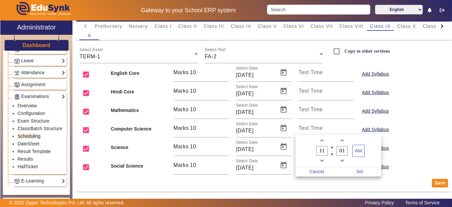
click at [342, 161] on icon "Minus a minute" at bounding box center [343, 161] width 4 height 2
type input "00"
click at [342, 161] on icon "Minus a minute" at bounding box center [343, 161] width 4 height 2
type input "10"
type input "59"
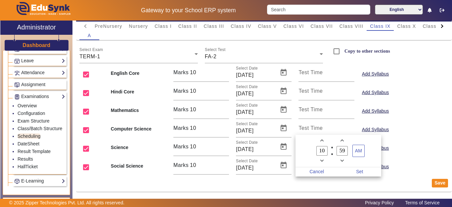
click at [342, 142] on icon "Add a minute" at bounding box center [343, 141] width 4 height 4
type input "11"
type input "00"
click at [361, 170] on span "Set" at bounding box center [359, 171] width 43 height 9
type input "11:00"
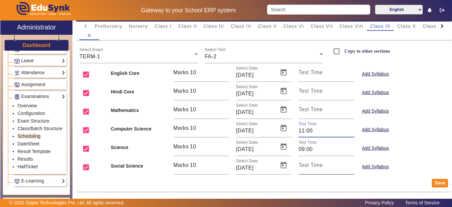
click at [313, 164] on mat-label "Test Time" at bounding box center [311, 165] width 24 height 6
click at [313, 164] on input "Test Time" at bounding box center [327, 168] width 56 height 8
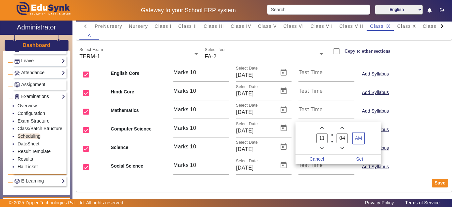
click at [322, 149] on icon "Minus a hour" at bounding box center [322, 148] width 4 height 2
drag, startPoint x: 322, startPoint y: 149, endPoint x: 329, endPoint y: 148, distance: 7.0
click at [323, 148] on icon "Minus a hour" at bounding box center [322, 148] width 4 height 2
type input "09"
click at [341, 148] on icon "Minus a minute" at bounding box center [343, 148] width 4 height 4
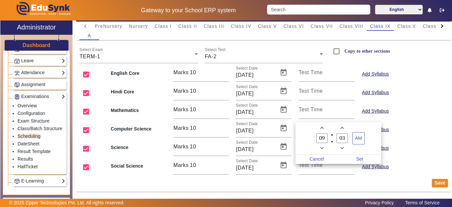
click at [341, 148] on icon "Minus a minute" at bounding box center [343, 148] width 4 height 2
type input "00"
click at [353, 156] on span "Set" at bounding box center [359, 159] width 43 height 9
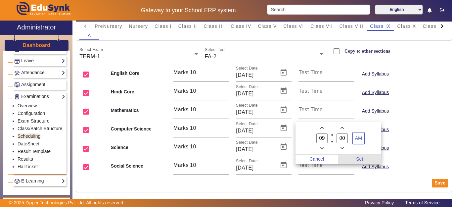
type input "09:00"
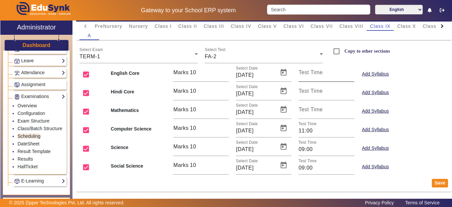
click at [317, 72] on mat-label "Test Time" at bounding box center [311, 73] width 24 height 6
click at [317, 72] on input "Test Time" at bounding box center [327, 75] width 56 height 8
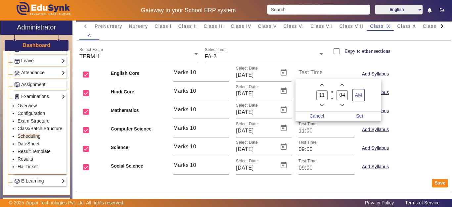
click at [347, 105] on owl-date-time-timer-box "04 Minute" at bounding box center [342, 94] width 20 height 27
click at [346, 105] on owl-date-time-timer-box "04 Minute" at bounding box center [342, 94] width 20 height 27
click at [345, 105] on owl-date-time-timer-box "04 Minute" at bounding box center [342, 94] width 20 height 27
click at [341, 104] on icon "Minus a minute" at bounding box center [343, 105] width 4 height 4
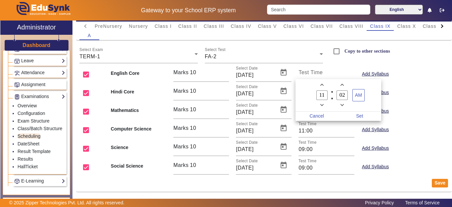
click at [341, 104] on icon "Minus a minute" at bounding box center [343, 105] width 4 height 4
click at [342, 103] on span "Minus a minute" at bounding box center [342, 105] width 7 height 7
type input "00"
click at [360, 116] on span "Set" at bounding box center [359, 116] width 43 height 9
type input "11:00"
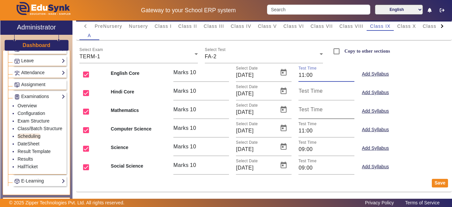
click at [308, 107] on mat-label "Test Time" at bounding box center [311, 110] width 24 height 6
click at [308, 108] on input "Test Time" at bounding box center [327, 112] width 56 height 8
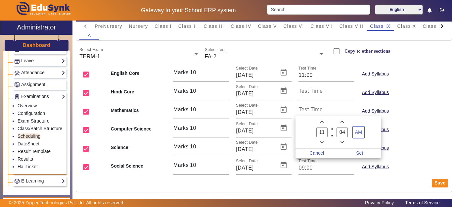
click at [321, 143] on icon "Minus a hour" at bounding box center [322, 142] width 4 height 4
type input "09"
click at [342, 144] on span "Minus a minute" at bounding box center [342, 142] width 7 height 7
click at [342, 144] on icon "Minus a minute" at bounding box center [343, 142] width 4 height 4
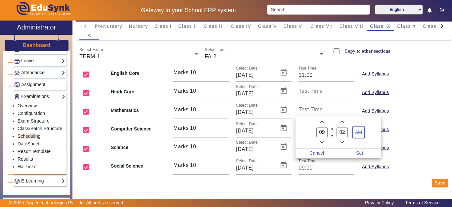
click at [342, 144] on icon "Minus a minute" at bounding box center [343, 142] width 4 height 4
type input "00"
click at [361, 152] on span "Set" at bounding box center [359, 153] width 43 height 9
type input "09:00"
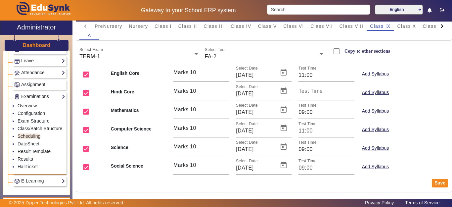
click at [315, 92] on mat-label "Test Time" at bounding box center [311, 91] width 24 height 6
click at [315, 92] on input "Test Time" at bounding box center [327, 94] width 56 height 8
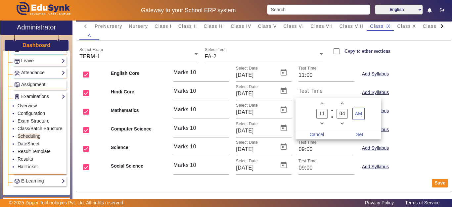
click at [342, 120] on span "Minus a minute" at bounding box center [342, 123] width 7 height 7
click at [343, 121] on span "Minus a minute" at bounding box center [342, 123] width 7 height 7
type input "00"
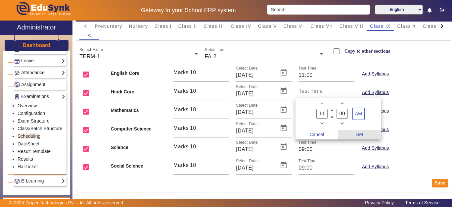
click at [363, 135] on span "Set" at bounding box center [359, 134] width 43 height 9
type input "11:00"
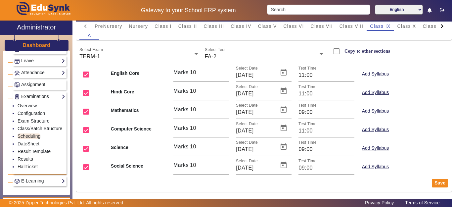
drag, startPoint x: 438, startPoint y: 180, endPoint x: 425, endPoint y: 185, distance: 14.0
click at [437, 181] on button "Save" at bounding box center [440, 183] width 16 height 9
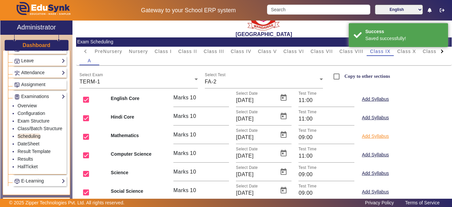
scroll to position [0, 0]
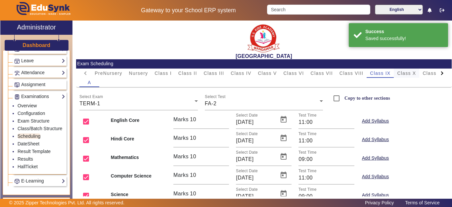
click at [404, 75] on span "Class X" at bounding box center [406, 73] width 19 height 5
click at [247, 108] on div "Select Test FA-1" at bounding box center [264, 101] width 118 height 19
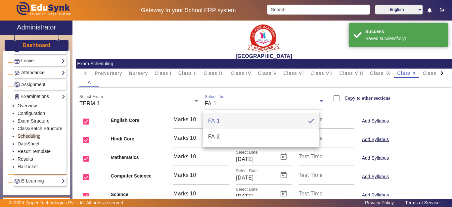
click at [227, 134] on mat-option "FA-2" at bounding box center [261, 137] width 117 height 16
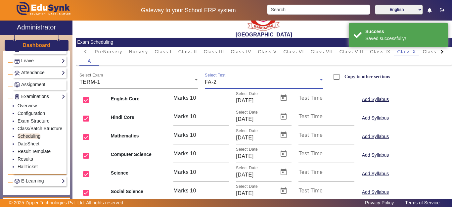
scroll to position [33, 0]
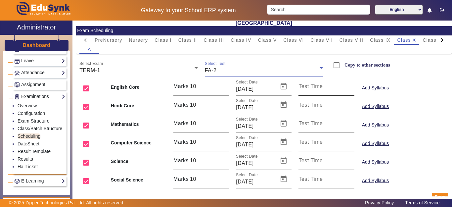
click at [321, 89] on input "Test Time" at bounding box center [327, 89] width 56 height 8
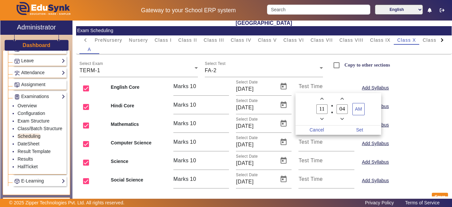
click at [321, 118] on icon "Minus a hour" at bounding box center [322, 119] width 4 height 4
type input "09"
click at [349, 145] on div at bounding box center [226, 103] width 452 height 207
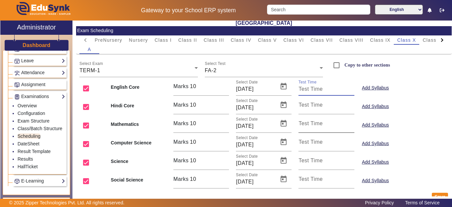
scroll to position [47, 0]
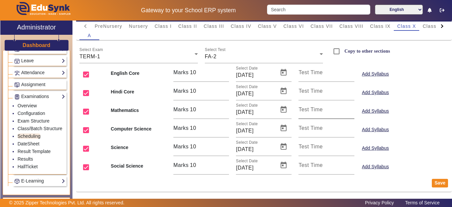
click at [326, 108] on div "Test Time" at bounding box center [327, 109] width 56 height 19
click at [319, 115] on input "Test Time" at bounding box center [327, 112] width 56 height 8
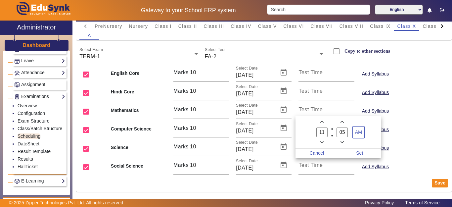
click at [322, 141] on icon "Minus a hour" at bounding box center [322, 142] width 4 height 4
click at [322, 142] on icon "Minus a hour" at bounding box center [322, 142] width 4 height 4
type input "09"
click at [342, 143] on icon "Minus a minute" at bounding box center [343, 142] width 4 height 4
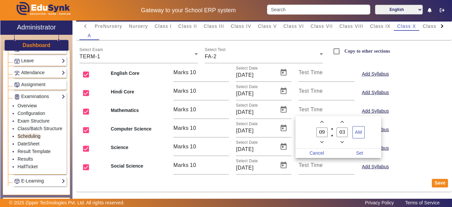
click at [342, 143] on icon "Minus a minute" at bounding box center [343, 142] width 4 height 4
type input "00"
click at [358, 149] on span "Set" at bounding box center [359, 153] width 43 height 9
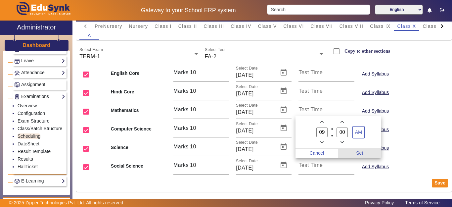
type input "09:00"
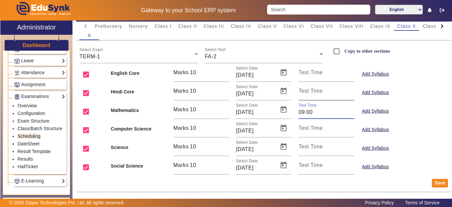
click at [308, 92] on mat-label "Test Time" at bounding box center [311, 91] width 24 height 6
click at [308, 92] on input "Test Time" at bounding box center [327, 94] width 56 height 8
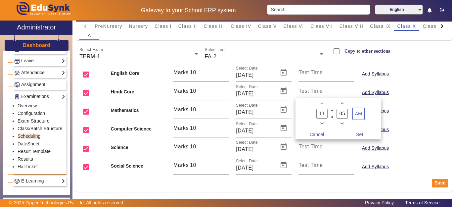
click at [344, 122] on icon "Minus a minute" at bounding box center [343, 124] width 4 height 4
drag, startPoint x: 343, startPoint y: 124, endPoint x: 347, endPoint y: 124, distance: 4.3
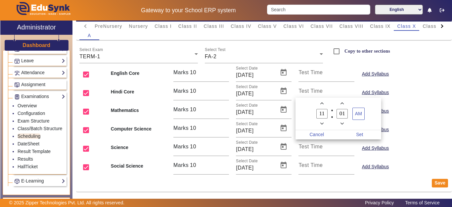
click at [343, 123] on icon "Minus a minute" at bounding box center [343, 124] width 4 height 4
type input "00"
click at [359, 134] on span "Set" at bounding box center [359, 134] width 43 height 9
type input "11:00"
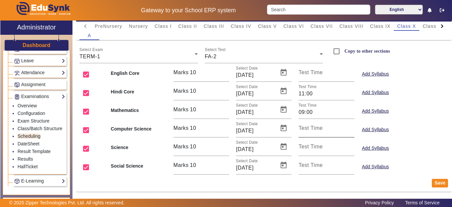
click at [315, 126] on mat-label "Test Time" at bounding box center [311, 128] width 24 height 6
click at [315, 127] on input "Test Time" at bounding box center [327, 131] width 56 height 8
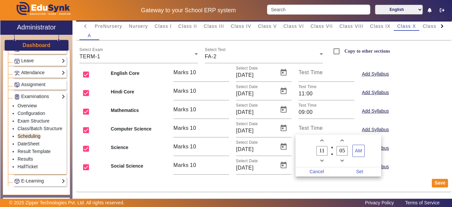
click at [321, 160] on icon "Minus a hour" at bounding box center [322, 161] width 4 height 4
click at [322, 160] on icon "Minus a hour" at bounding box center [322, 161] width 4 height 4
type input "09"
click at [341, 163] on span "Minus a minute" at bounding box center [342, 160] width 7 height 7
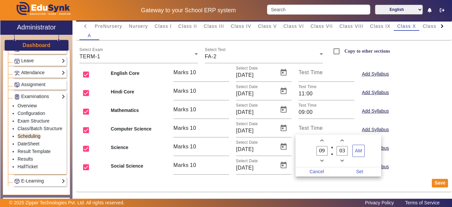
click at [341, 163] on span "Minus a minute" at bounding box center [342, 160] width 7 height 7
type input "00"
click at [364, 173] on span "Set" at bounding box center [359, 171] width 43 height 9
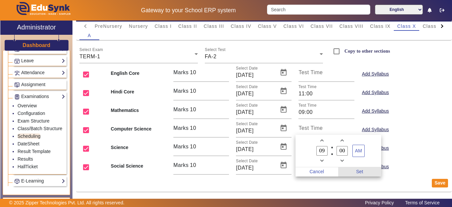
type input "09:00"
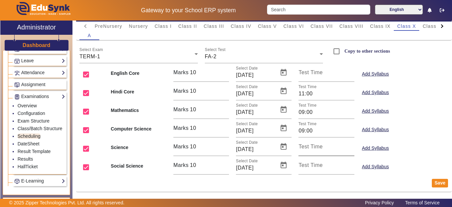
click at [318, 146] on mat-label "Test Time" at bounding box center [311, 147] width 24 height 6
click at [318, 146] on input "Test Time" at bounding box center [327, 149] width 56 height 8
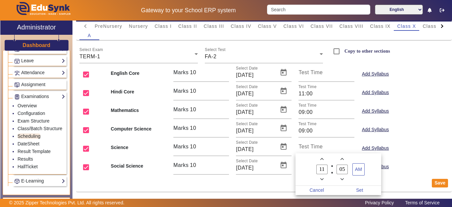
click at [344, 179] on icon "Minus a minute" at bounding box center [343, 179] width 4 height 2
click at [344, 179] on icon "Minus a minute" at bounding box center [343, 179] width 4 height 4
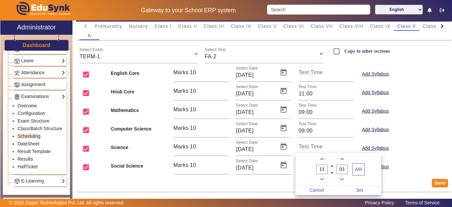
type input "00"
click at [361, 188] on span "Set" at bounding box center [359, 190] width 43 height 9
type input "11:00"
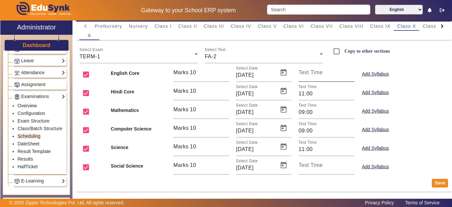
click at [304, 72] on mat-label "Test Time" at bounding box center [311, 73] width 24 height 6
click at [304, 72] on input "Test Time" at bounding box center [327, 75] width 56 height 8
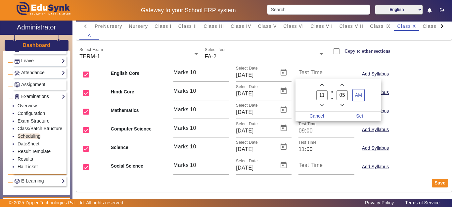
click at [320, 105] on span "Minus a hour" at bounding box center [321, 105] width 7 height 7
type input "09"
click at [346, 105] on owl-date-time-timer-box "05 Minute" at bounding box center [342, 94] width 20 height 27
click at [341, 105] on icon "Minus a minute" at bounding box center [343, 105] width 4 height 4
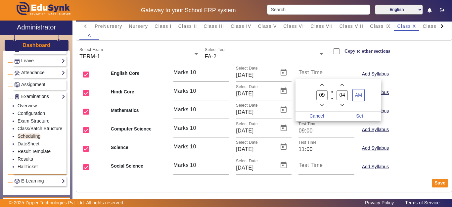
click at [342, 105] on icon "Minus a minute" at bounding box center [343, 105] width 4 height 4
type input "00"
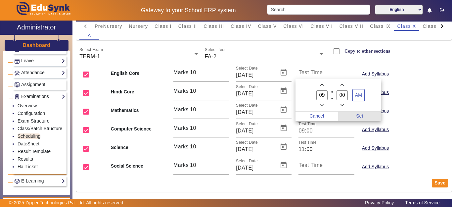
click at [360, 114] on span "Set" at bounding box center [359, 116] width 43 height 9
type input "09:00"
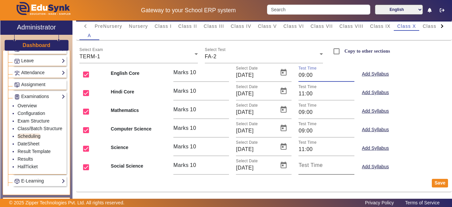
click at [325, 166] on input "Test Time" at bounding box center [327, 168] width 56 height 8
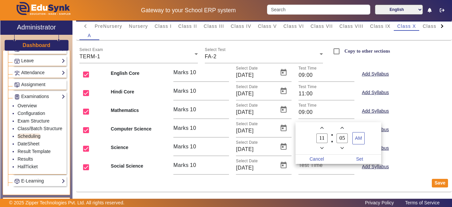
click at [341, 148] on icon "Minus a minute" at bounding box center [343, 148] width 4 height 2
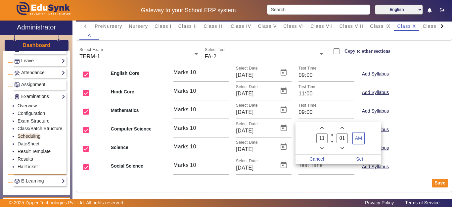
type input "00"
click at [358, 157] on span "Set" at bounding box center [359, 159] width 43 height 9
type input "11:00"
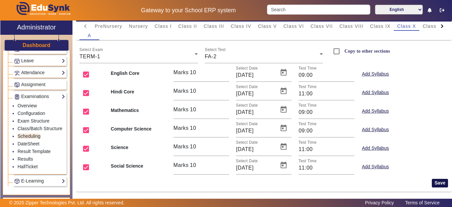
click at [432, 183] on button "Save" at bounding box center [440, 183] width 16 height 9
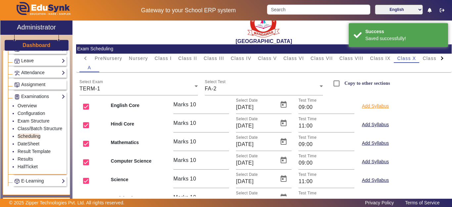
scroll to position [0, 0]
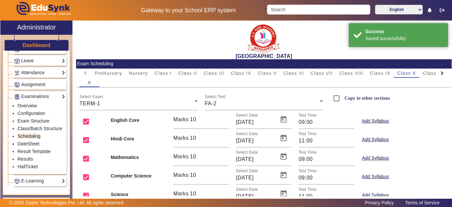
drag, startPoint x: 425, startPoint y: 72, endPoint x: 389, endPoint y: 108, distance: 50.3
click at [426, 72] on span "Class XI" at bounding box center [433, 73] width 21 height 5
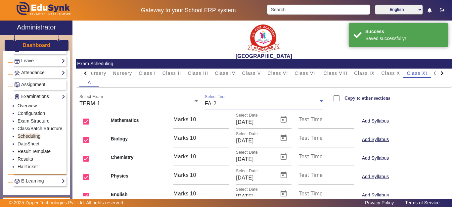
click at [257, 104] on div "FA-2" at bounding box center [262, 104] width 115 height 8
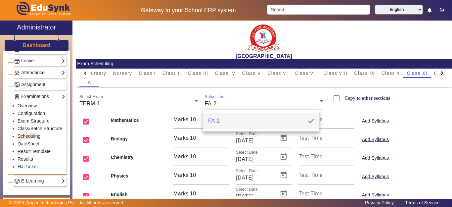
click at [265, 98] on div at bounding box center [226, 103] width 452 height 207
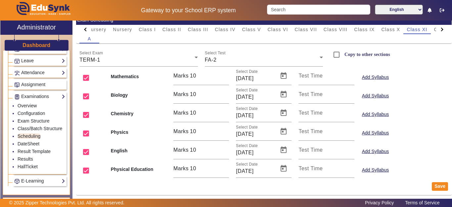
scroll to position [47, 0]
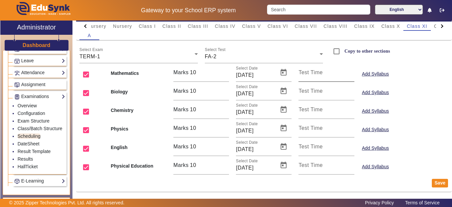
click at [313, 72] on mat-label "Test Time" at bounding box center [311, 73] width 24 height 6
click at [313, 72] on input "Test Time" at bounding box center [327, 75] width 56 height 8
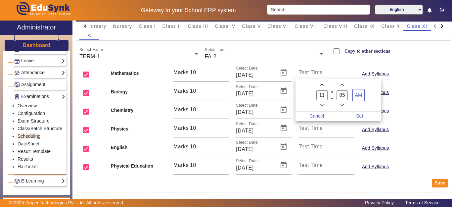
click at [322, 104] on icon "Minus a hour" at bounding box center [322, 105] width 4 height 4
type input "09"
click at [343, 106] on icon "Minus a minute" at bounding box center [343, 105] width 4 height 4
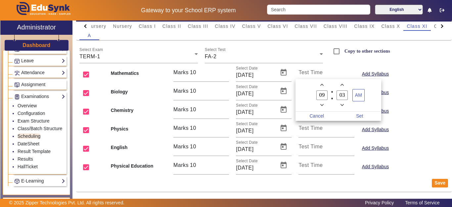
click at [343, 106] on icon "Minus a minute" at bounding box center [343, 105] width 4 height 4
click at [342, 106] on icon "Minus a minute" at bounding box center [343, 105] width 4 height 4
click at [340, 104] on span "Minus a minute" at bounding box center [342, 105] width 7 height 7
type input "00"
click at [361, 116] on span "Set" at bounding box center [359, 116] width 43 height 9
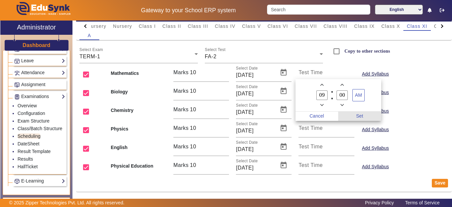
type input "09:00"
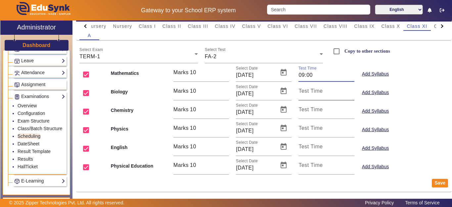
click at [311, 99] on div "Test Time" at bounding box center [327, 91] width 56 height 19
click at [306, 93] on input "Test Time" at bounding box center [327, 94] width 56 height 8
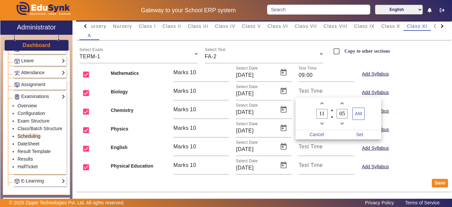
click at [322, 125] on icon "Minus a hour" at bounding box center [322, 124] width 4 height 4
type input "09"
click at [346, 126] on owl-date-time-timer-box "05 Minute" at bounding box center [342, 113] width 20 height 27
click at [345, 125] on span "Minus a minute" at bounding box center [342, 123] width 7 height 7
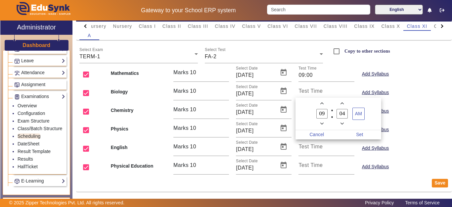
click at [345, 125] on span "Minus a minute" at bounding box center [342, 123] width 7 height 7
click at [343, 124] on icon "Minus a minute" at bounding box center [343, 124] width 4 height 2
type input "00"
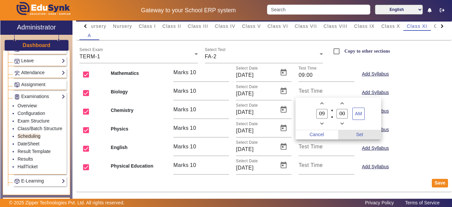
click at [360, 137] on span "Set" at bounding box center [359, 134] width 43 height 9
type input "09:00"
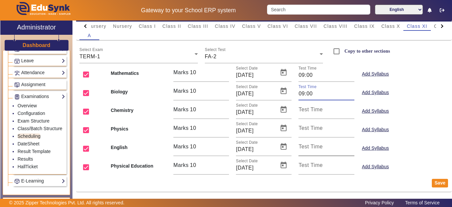
click at [316, 150] on input "Test Time" at bounding box center [327, 149] width 56 height 8
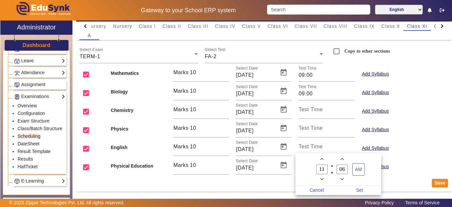
click at [340, 178] on span "Minus a minute" at bounding box center [342, 179] width 7 height 7
click at [341, 178] on span "Minus a minute" at bounding box center [342, 179] width 7 height 7
click at [341, 179] on icon "Minus a minute" at bounding box center [343, 179] width 4 height 2
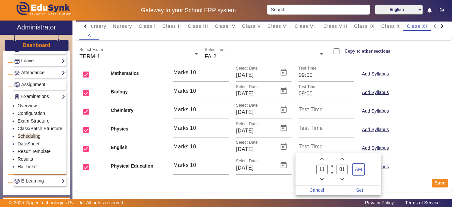
click at [341, 179] on icon "Minus a minute" at bounding box center [343, 179] width 4 height 4
type input "00"
click at [361, 188] on span "Set" at bounding box center [359, 190] width 43 height 9
type input "11:00"
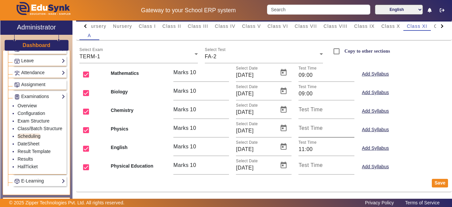
click at [312, 129] on mat-label "Test Time" at bounding box center [311, 128] width 24 height 6
click at [312, 129] on input "Test Time" at bounding box center [327, 131] width 56 height 8
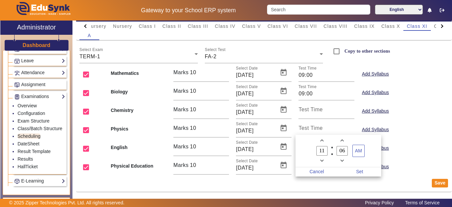
click at [324, 159] on span "Minus a hour" at bounding box center [321, 160] width 7 height 7
click at [322, 136] on owl-date-time-timer "08 Hour 06 Minute AM" at bounding box center [339, 151] width 86 height 32
click at [323, 142] on icon "Add a hour" at bounding box center [322, 141] width 4 height 4
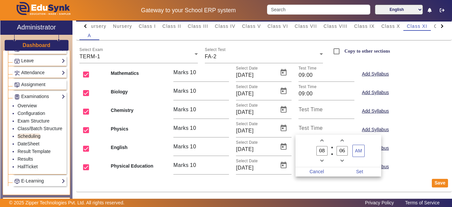
type input "09"
click at [343, 160] on icon "Minus a minute" at bounding box center [343, 161] width 4 height 4
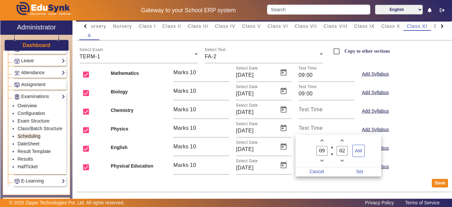
click at [343, 160] on icon "Minus a minute" at bounding box center [343, 161] width 4 height 4
type input "00"
click at [358, 169] on span "Set" at bounding box center [359, 171] width 43 height 9
type input "09:00"
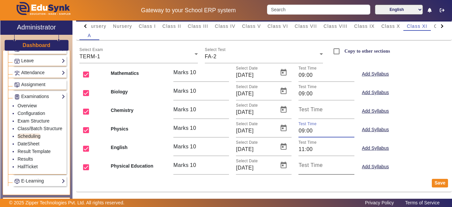
click at [322, 167] on input "Test Time" at bounding box center [327, 168] width 56 height 8
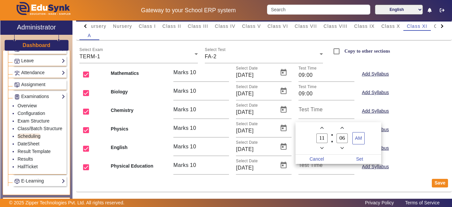
click at [339, 148] on span "Minus a minute" at bounding box center [342, 148] width 7 height 7
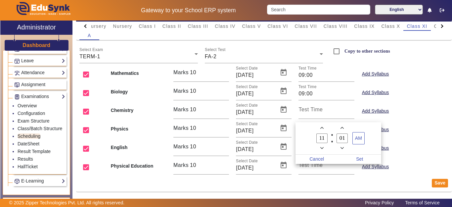
click at [339, 148] on span "Minus a minute" at bounding box center [342, 148] width 7 height 7
type input "00"
click at [358, 160] on span "Set" at bounding box center [359, 159] width 43 height 9
type input "11:00"
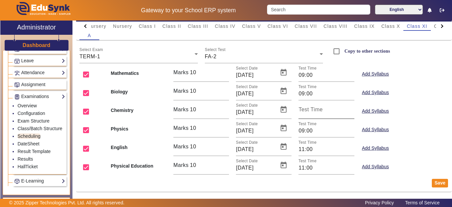
click at [306, 109] on mat-label "Test Time" at bounding box center [311, 110] width 24 height 6
click at [306, 109] on input "Test Time" at bounding box center [327, 112] width 56 height 8
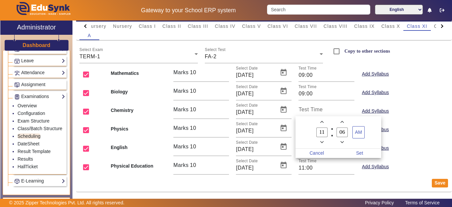
click at [325, 142] on span "Minus a hour" at bounding box center [321, 142] width 7 height 7
drag, startPoint x: 325, startPoint y: 142, endPoint x: 330, endPoint y: 144, distance: 4.9
click at [325, 142] on span "Minus a hour" at bounding box center [321, 142] width 7 height 7
type input "09"
click at [341, 142] on icon "Minus a minute" at bounding box center [343, 142] width 4 height 4
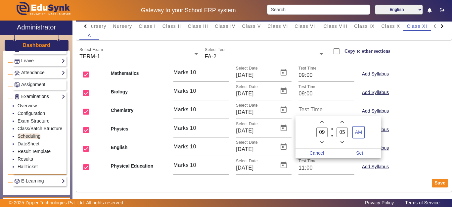
click at [341, 142] on icon "Minus a minute" at bounding box center [343, 142] width 4 height 4
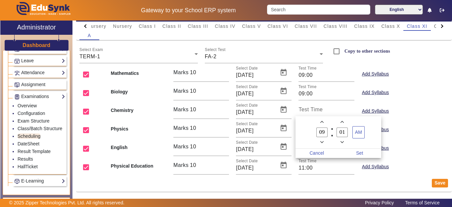
type input "00"
click at [362, 153] on span "Set" at bounding box center [359, 153] width 43 height 9
type input "09:00"
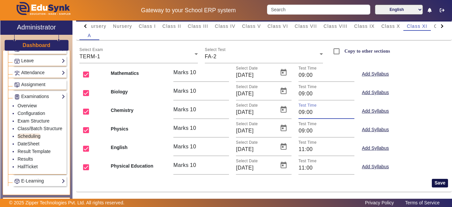
click at [432, 181] on button "Save" at bounding box center [440, 183] width 16 height 9
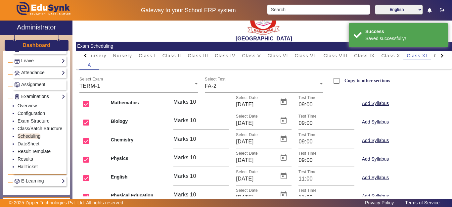
scroll to position [0, 0]
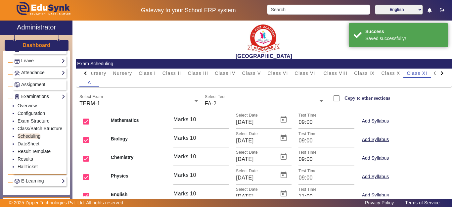
click at [440, 72] on div at bounding box center [442, 73] width 4 height 4
click at [367, 71] on span "Class XII" at bounding box center [371, 73] width 22 height 5
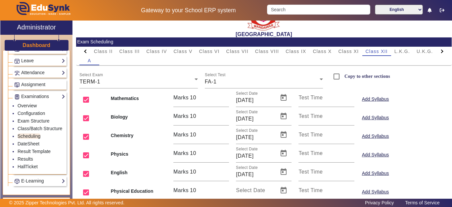
scroll to position [33, 0]
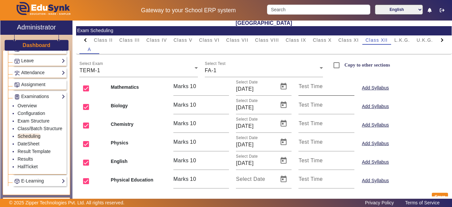
click at [311, 86] on mat-label "Test Time" at bounding box center [311, 86] width 24 height 6
click at [311, 86] on input "Test Time" at bounding box center [327, 89] width 56 height 8
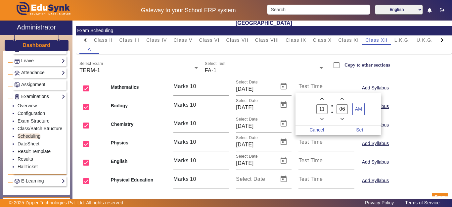
click at [310, 143] on div at bounding box center [226, 103] width 452 height 207
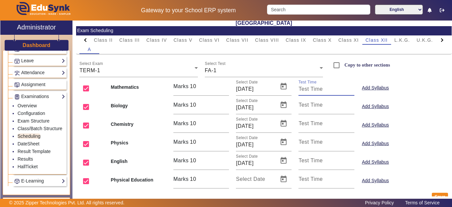
click at [310, 143] on mat-label "Test Time" at bounding box center [311, 142] width 24 height 6
click at [310, 143] on input "Test Time" at bounding box center [327, 145] width 56 height 8
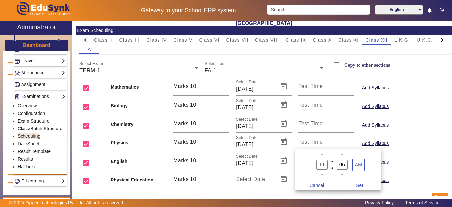
click at [324, 176] on span "Minus a hour" at bounding box center [321, 174] width 7 height 7
type input "09"
click at [352, 175] on owl-date-time-timer-box "06 Minute" at bounding box center [342, 164] width 20 height 27
click at [346, 174] on span "Minus a minute" at bounding box center [342, 174] width 7 height 7
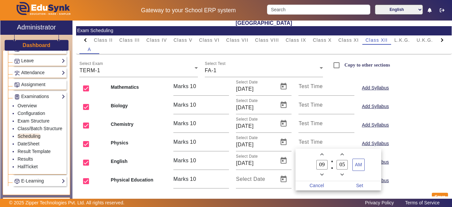
click at [344, 174] on span "Minus a minute" at bounding box center [342, 174] width 7 height 7
click at [344, 175] on icon "Minus a minute" at bounding box center [343, 175] width 4 height 4
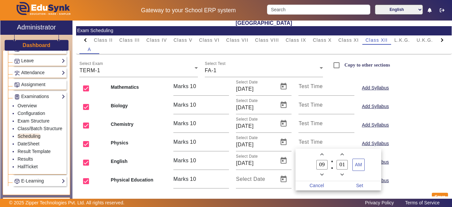
type input "00"
click at [354, 181] on div "09 Hour 00 Minute AM Cancel Set" at bounding box center [339, 170] width 86 height 42
click at [358, 184] on span "Set" at bounding box center [359, 185] width 43 height 9
type input "09:00"
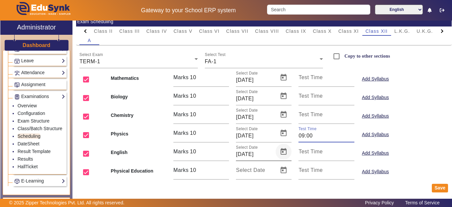
scroll to position [47, 0]
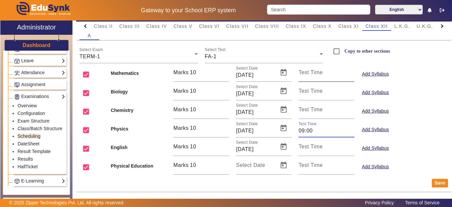
click at [304, 75] on label "Test Time" at bounding box center [311, 73] width 24 height 6
click at [304, 75] on input "Test Time" at bounding box center [327, 75] width 56 height 8
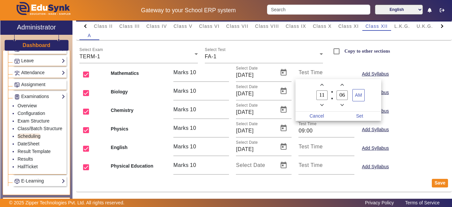
click at [320, 106] on icon "Minus a hour" at bounding box center [322, 105] width 4 height 4
click at [324, 88] on button "Add a hour" at bounding box center [321, 84] width 7 height 7
type input "11"
click at [345, 107] on span "Minus a minute" at bounding box center [342, 105] width 7 height 7
click at [343, 101] on owl-date-time-timer-box "05 Minute" at bounding box center [342, 94] width 20 height 27
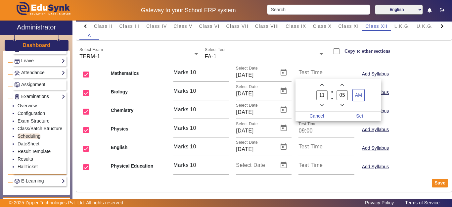
click at [342, 101] on owl-date-time-timer-box "05 Minute" at bounding box center [342, 94] width 20 height 27
click at [342, 104] on icon "Minus a minute" at bounding box center [343, 105] width 4 height 4
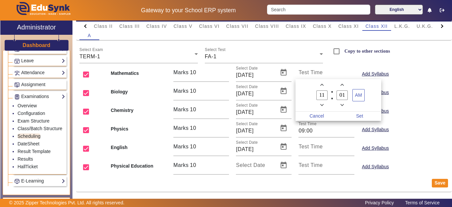
click at [342, 104] on icon "Minus a minute" at bounding box center [343, 105] width 4 height 4
type input "00"
click at [359, 116] on span "Set" at bounding box center [359, 116] width 43 height 9
type input "11:00"
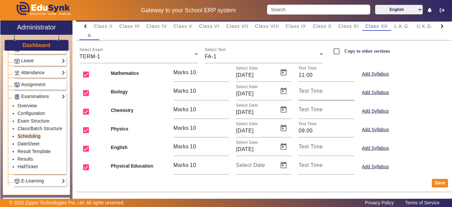
click at [313, 92] on mat-label "Test Time" at bounding box center [311, 91] width 24 height 6
click at [313, 92] on input "Test Time" at bounding box center [327, 94] width 56 height 8
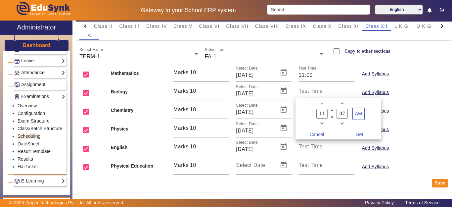
click at [324, 126] on span "Minus a hour" at bounding box center [321, 123] width 7 height 7
click at [323, 124] on icon "Minus a hour" at bounding box center [322, 124] width 4 height 2
type input "09"
click at [344, 123] on icon "Minus a minute" at bounding box center [343, 124] width 4 height 2
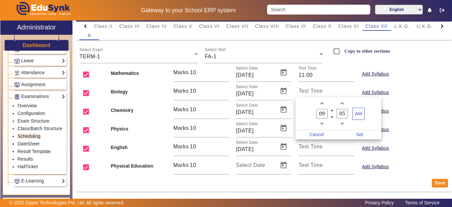
click at [344, 123] on icon "Minus a minute" at bounding box center [343, 124] width 4 height 2
click at [343, 123] on icon "Minus a minute" at bounding box center [343, 124] width 4 height 4
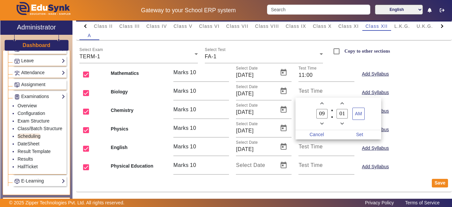
type input "00"
click at [358, 132] on span "Set" at bounding box center [359, 134] width 43 height 9
type input "09:00"
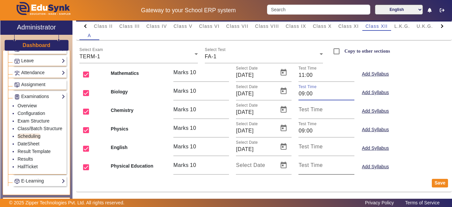
click at [310, 169] on input "Test Time" at bounding box center [327, 168] width 56 height 8
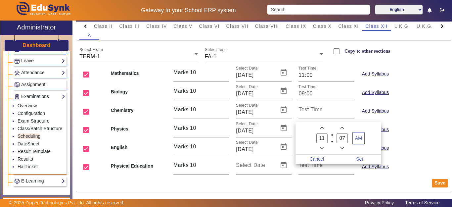
click at [343, 145] on span "Minus a minute" at bounding box center [342, 148] width 7 height 7
click at [343, 146] on span "Minus a minute" at bounding box center [342, 148] width 7 height 7
click at [342, 146] on span "Minus a minute" at bounding box center [342, 148] width 7 height 7
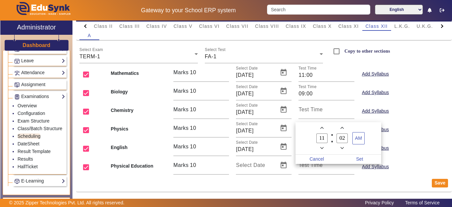
click at [342, 146] on span "Minus a minute" at bounding box center [342, 148] width 7 height 7
click at [342, 147] on icon "Minus a minute" at bounding box center [343, 148] width 4 height 4
type input "00"
click at [366, 159] on span "Set" at bounding box center [359, 159] width 43 height 9
type input "11:00"
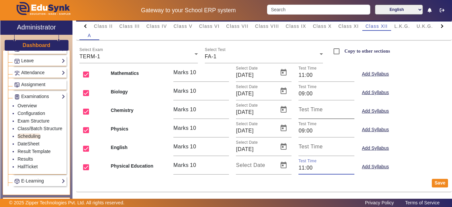
click at [306, 110] on mat-label "Test Time" at bounding box center [311, 110] width 24 height 6
click at [306, 110] on input "Test Time" at bounding box center [327, 112] width 56 height 8
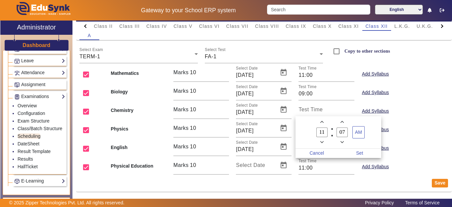
click at [322, 144] on span "Minus a hour" at bounding box center [321, 142] width 7 height 7
type input "09"
drag, startPoint x: 346, startPoint y: 132, endPoint x: 337, endPoint y: 133, distance: 8.3
click at [337, 133] on input "07" at bounding box center [342, 132] width 11 height 10
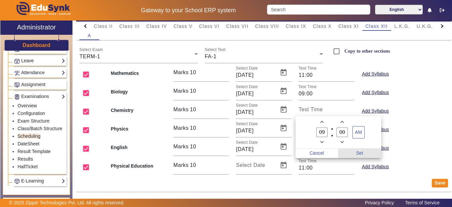
type input "00"
click at [362, 154] on span "Set" at bounding box center [359, 153] width 43 height 9
type input "09:00"
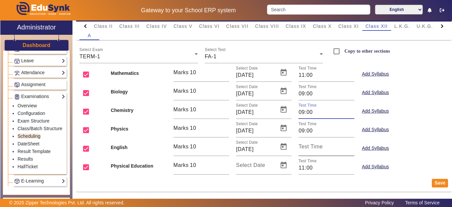
click at [309, 145] on mat-label "Test Time" at bounding box center [311, 147] width 24 height 6
click at [309, 145] on input "Test Time" at bounding box center [327, 149] width 56 height 8
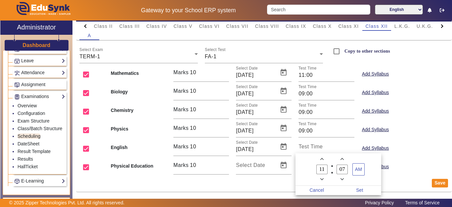
drag, startPoint x: 346, startPoint y: 168, endPoint x: 336, endPoint y: 168, distance: 9.6
click at [336, 168] on label "07 Minute" at bounding box center [342, 169] width 20 height 11
type input "00"
click at [364, 188] on span "Set" at bounding box center [359, 190] width 43 height 9
type input "11:00"
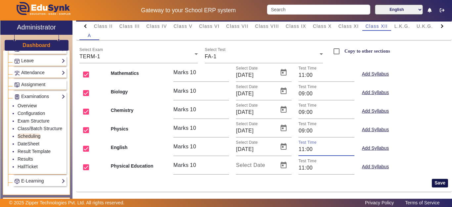
click at [434, 186] on button "Save" at bounding box center [440, 183] width 16 height 9
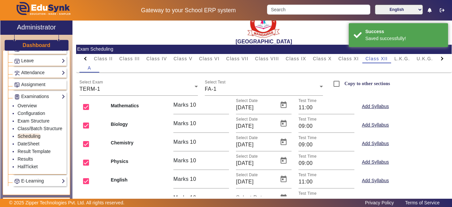
scroll to position [0, 0]
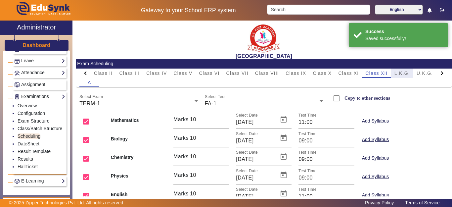
drag, startPoint x: 404, startPoint y: 75, endPoint x: 399, endPoint y: 93, distance: 18.8
click at [404, 75] on span "L.K.G." at bounding box center [403, 73] width 16 height 5
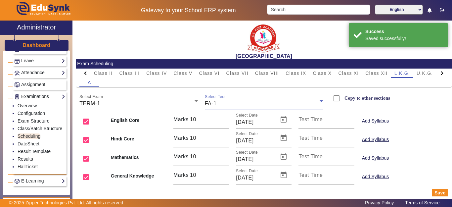
click at [225, 103] on div "FA-1" at bounding box center [262, 104] width 115 height 8
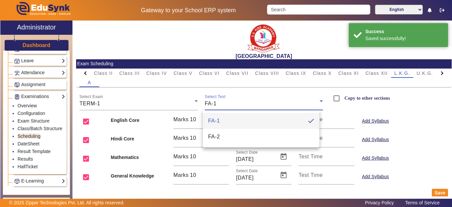
drag, startPoint x: 382, startPoint y: 71, endPoint x: 360, endPoint y: 78, distance: 22.7
click at [381, 71] on div at bounding box center [226, 103] width 452 height 207
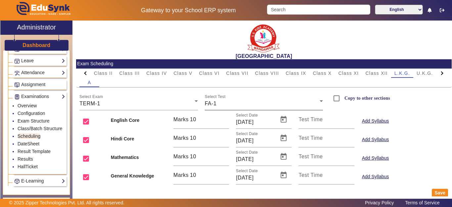
click at [226, 103] on div "FA-1" at bounding box center [262, 104] width 115 height 8
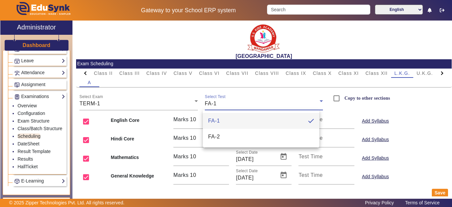
click at [379, 73] on div at bounding box center [226, 103] width 452 height 207
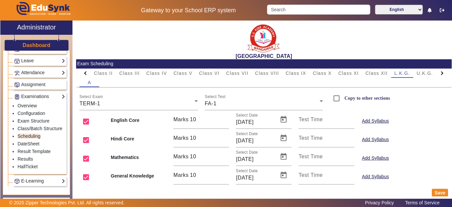
click at [379, 73] on span "Class XII" at bounding box center [377, 73] width 22 height 5
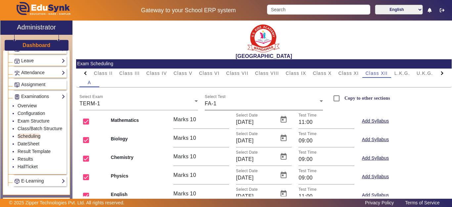
click at [252, 105] on div "FA-1" at bounding box center [262, 104] width 115 height 8
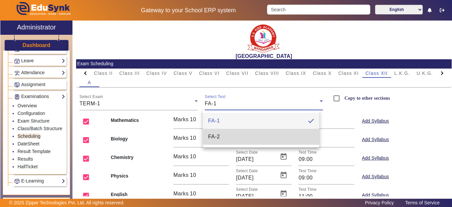
click at [240, 130] on mat-option "FA-2" at bounding box center [261, 137] width 117 height 16
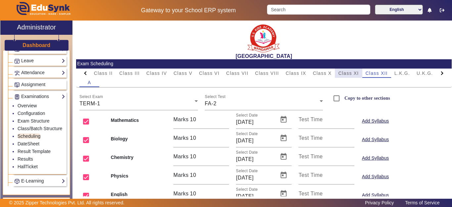
click at [354, 72] on span "Class XI" at bounding box center [348, 73] width 21 height 5
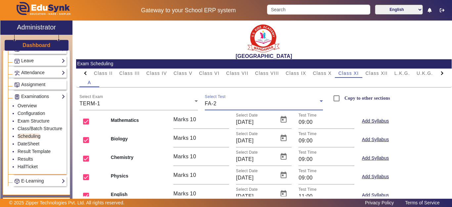
click at [226, 105] on div "FA-2" at bounding box center [262, 104] width 115 height 8
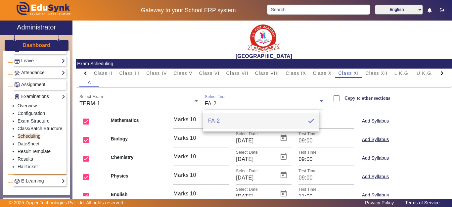
click at [293, 90] on div at bounding box center [226, 103] width 452 height 207
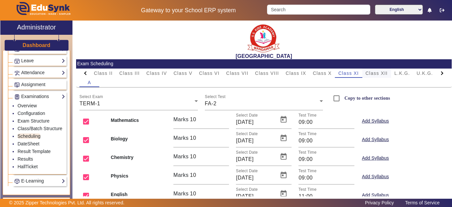
click at [368, 71] on span "Class XII" at bounding box center [377, 73] width 22 height 5
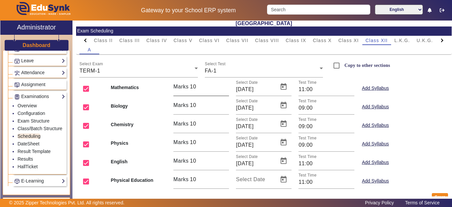
scroll to position [33, 0]
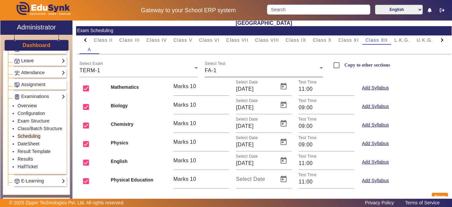
click at [216, 71] on div "FA-1" at bounding box center [262, 71] width 115 height 8
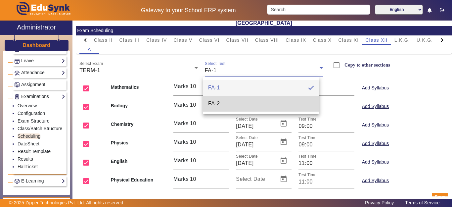
click at [215, 101] on span "FA-2" at bounding box center [214, 104] width 12 height 8
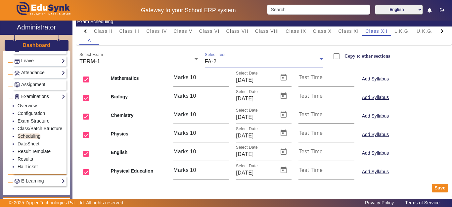
scroll to position [47, 0]
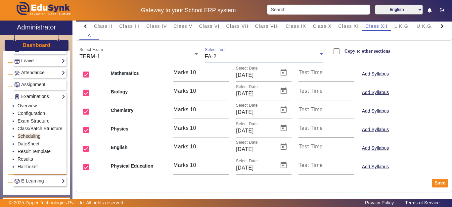
click at [305, 127] on mat-label "Test Time" at bounding box center [311, 128] width 24 height 6
click at [305, 127] on input "Test Time" at bounding box center [327, 131] width 56 height 8
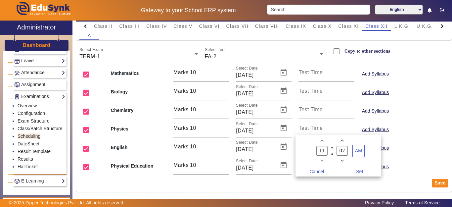
click at [325, 164] on button "Minus a hour" at bounding box center [321, 160] width 7 height 7
click at [322, 162] on span "Minus a hour" at bounding box center [321, 160] width 7 height 7
type input "09"
click at [349, 149] on label "07 Minute" at bounding box center [342, 150] width 20 height 11
click at [348, 149] on input "07" at bounding box center [342, 151] width 11 height 10
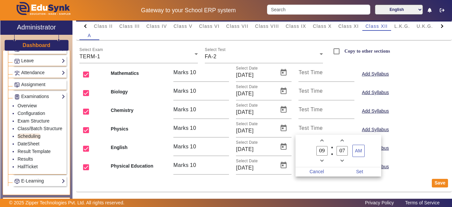
drag, startPoint x: 347, startPoint y: 150, endPoint x: 332, endPoint y: 151, distance: 14.6
click at [333, 150] on owl-date-time-timer-box "07 Minute" at bounding box center [342, 150] width 20 height 27
type input "00"
click at [361, 170] on span "Set" at bounding box center [359, 171] width 43 height 9
type input "09:00"
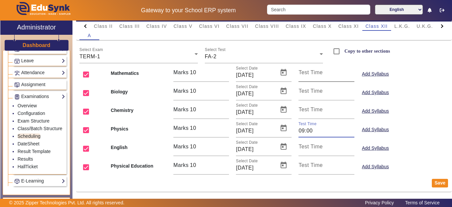
click at [314, 74] on mat-label "Test Time" at bounding box center [311, 73] width 24 height 6
click at [314, 74] on input "Test Time" at bounding box center [327, 75] width 56 height 8
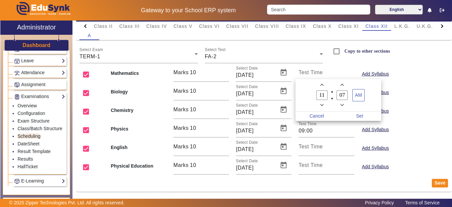
click at [322, 103] on span "Minus a hour" at bounding box center [321, 105] width 7 height 7
drag, startPoint x: 324, startPoint y: 95, endPoint x: 311, endPoint y: 95, distance: 13.3
click at [311, 95] on owl-date-time-timer "09 Hour 07 Minute AM" at bounding box center [339, 95] width 86 height 32
type input "11"
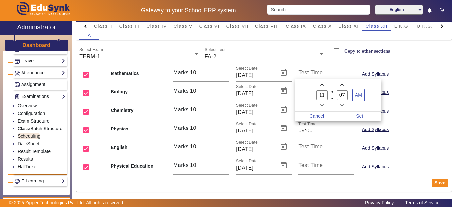
drag, startPoint x: 346, startPoint y: 96, endPoint x: 328, endPoint y: 96, distance: 17.9
click at [328, 96] on owl-date-time-timer "11 Hour 07 Minute AM" at bounding box center [339, 95] width 86 height 32
type input "00"
click at [361, 116] on span "Set" at bounding box center [359, 116] width 43 height 9
type input "11:00"
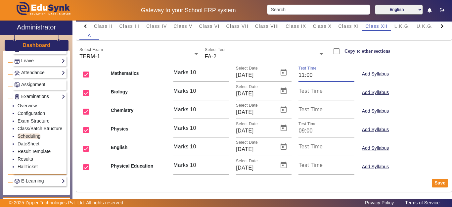
click at [327, 92] on input "Test Time" at bounding box center [327, 94] width 56 height 8
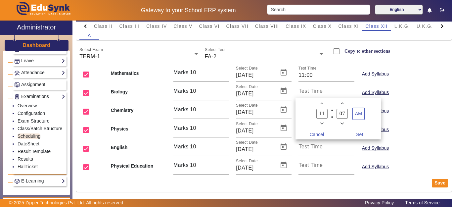
click at [326, 122] on owl-date-time-timer-box "11 Hour" at bounding box center [322, 113] width 20 height 27
click at [326, 123] on owl-date-time-timer-box "11 Hour" at bounding box center [322, 113] width 20 height 27
click at [317, 123] on owl-date-time-timer-box "11 Hour" at bounding box center [322, 113] width 20 height 27
click at [324, 124] on icon "Minus a hour" at bounding box center [322, 124] width 4 height 4
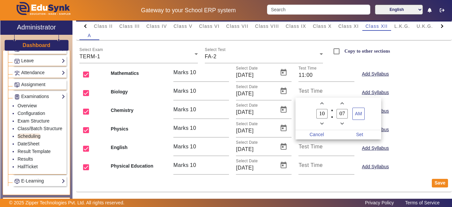
type input "09"
drag, startPoint x: 344, startPoint y: 114, endPoint x: 337, endPoint y: 115, distance: 7.1
click at [337, 115] on input "07" at bounding box center [342, 114] width 11 height 10
type input "00"
click at [363, 135] on span "Set" at bounding box center [359, 134] width 43 height 9
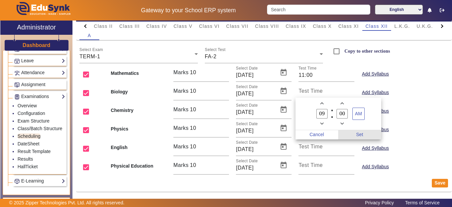
type input "09:00"
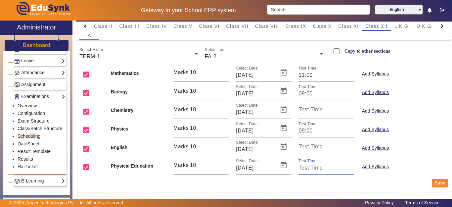
click at [319, 164] on input "Test Time" at bounding box center [327, 168] width 56 height 8
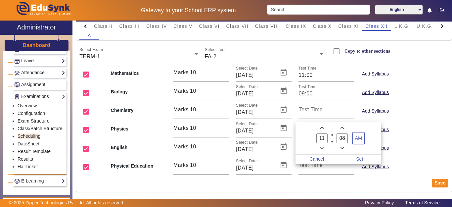
drag, startPoint x: 347, startPoint y: 137, endPoint x: 332, endPoint y: 137, distance: 14.6
click at [332, 137] on owl-date-time-timer-box "08 Minute" at bounding box center [342, 137] width 20 height 27
type input "00"
click at [363, 159] on span "Set" at bounding box center [359, 159] width 43 height 9
type input "11:00"
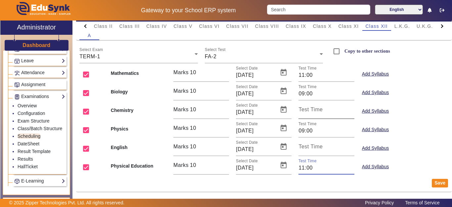
click at [321, 112] on input "Test Time" at bounding box center [327, 112] width 56 height 8
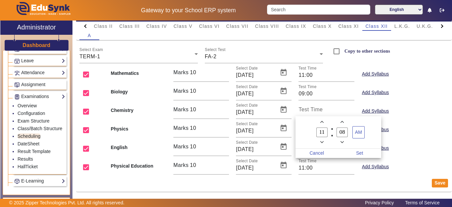
click at [325, 143] on span "Minus a hour" at bounding box center [321, 142] width 7 height 7
type input "09"
drag, startPoint x: 346, startPoint y: 133, endPoint x: 330, endPoint y: 134, distance: 15.6
click at [330, 134] on owl-date-time-timer "09 Hour 08 Minute AM" at bounding box center [339, 132] width 86 height 32
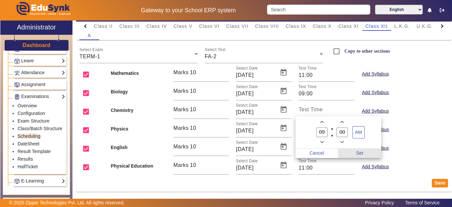
type input "00"
click at [358, 151] on span "Set" at bounding box center [359, 153] width 43 height 9
type input "09:00"
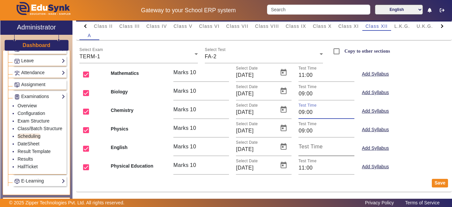
click at [314, 146] on mat-label "Test Time" at bounding box center [311, 147] width 24 height 6
click at [314, 146] on input "Test Time" at bounding box center [327, 149] width 56 height 8
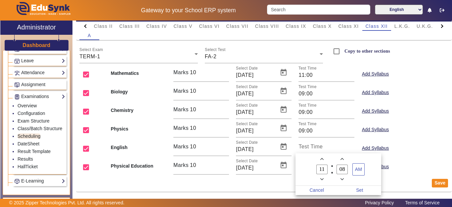
drag, startPoint x: 332, startPoint y: 169, endPoint x: 327, endPoint y: 169, distance: 4.6
click at [326, 169] on owl-date-time-timer "11 Hour 08 Minute AM" at bounding box center [339, 169] width 86 height 32
type input "00"
click at [360, 188] on span "Set" at bounding box center [359, 190] width 43 height 9
type input "11:00"
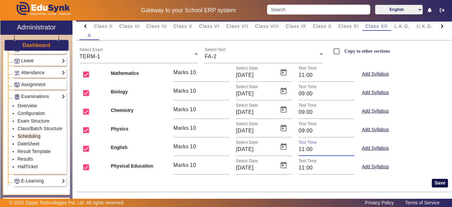
click at [434, 185] on button "Save" at bounding box center [440, 183] width 16 height 9
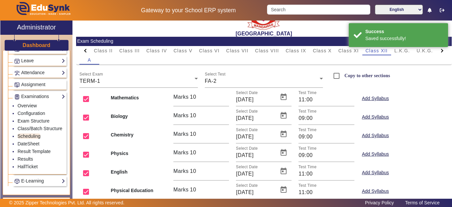
scroll to position [0, 0]
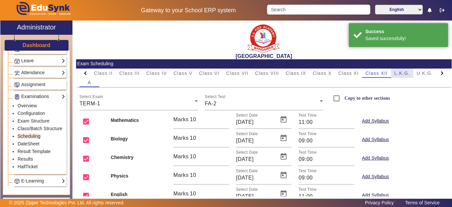
click at [402, 72] on span "L.K.G." at bounding box center [403, 73] width 16 height 5
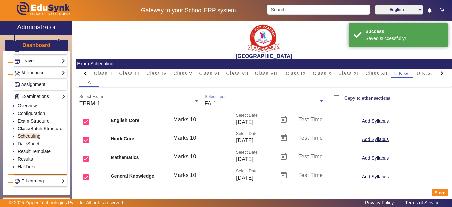
click at [235, 102] on div "FA-1" at bounding box center [262, 104] width 115 height 8
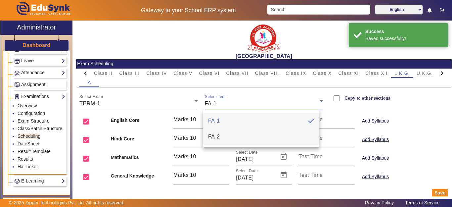
click at [221, 136] on mat-option "FA-2" at bounding box center [261, 137] width 117 height 16
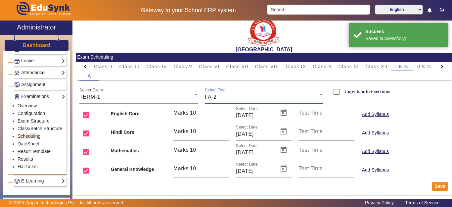
scroll to position [10, 0]
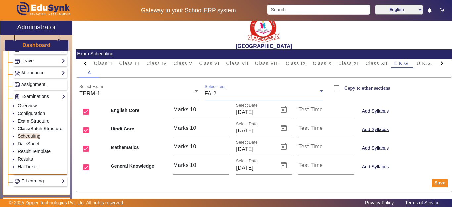
click at [324, 113] on input "Test Time" at bounding box center [327, 112] width 56 height 8
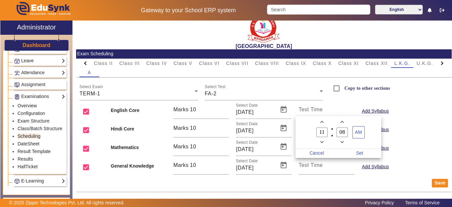
click at [322, 142] on icon "Minus a hour" at bounding box center [322, 142] width 4 height 4
type input "09"
drag, startPoint x: 350, startPoint y: 134, endPoint x: 339, endPoint y: 134, distance: 10.6
click at [339, 134] on label "08 Minute" at bounding box center [342, 132] width 20 height 11
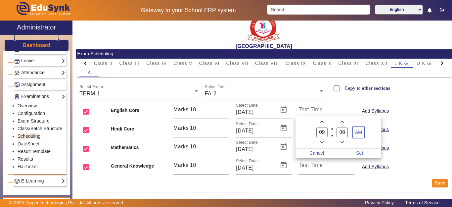
click at [345, 133] on input "08" at bounding box center [342, 132] width 11 height 10
drag, startPoint x: 345, startPoint y: 133, endPoint x: 329, endPoint y: 133, distance: 15.9
click at [329, 132] on owl-date-time-timer "09 Hour 08 Minute AM" at bounding box center [339, 132] width 86 height 32
type input "00"
click at [360, 156] on span "Set" at bounding box center [359, 153] width 43 height 9
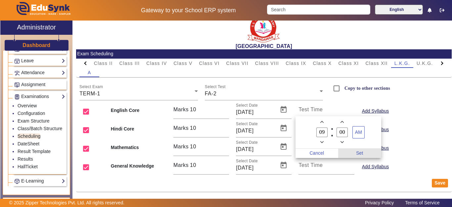
type input "09:00"
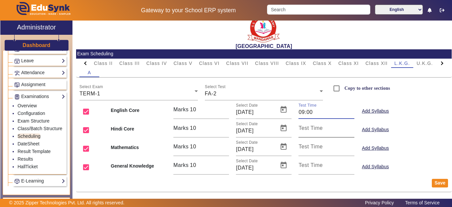
click at [327, 131] on input "Test Time" at bounding box center [327, 131] width 56 height 8
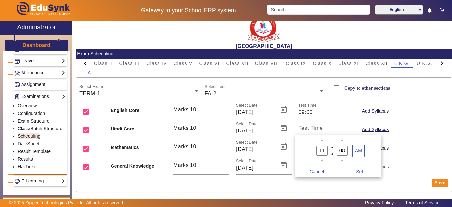
click at [321, 158] on span "Minus a hour" at bounding box center [321, 160] width 7 height 7
type input "09"
drag, startPoint x: 344, startPoint y: 153, endPoint x: 332, endPoint y: 153, distance: 12.3
click at [332, 153] on owl-date-time-timer-box "08 Minute" at bounding box center [342, 150] width 20 height 27
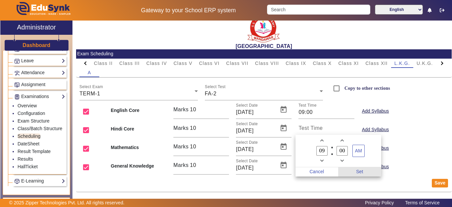
type input "00"
click at [356, 170] on span "Set" at bounding box center [359, 171] width 43 height 9
type input "09:00"
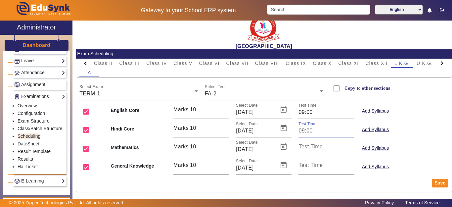
click at [322, 144] on div "Test Time" at bounding box center [327, 146] width 56 height 19
click at [317, 148] on input "Test Time" at bounding box center [327, 149] width 56 height 8
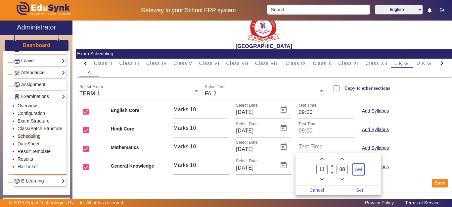
click at [323, 180] on icon "Minus a hour" at bounding box center [322, 179] width 4 height 4
type input "09"
drag, startPoint x: 344, startPoint y: 169, endPoint x: 340, endPoint y: 169, distance: 4.3
click at [340, 169] on input "08" at bounding box center [342, 169] width 11 height 10
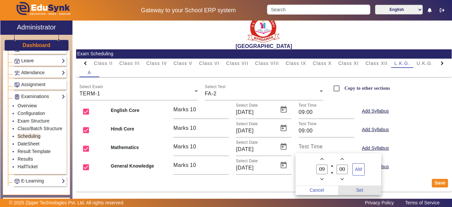
type input "00"
click at [359, 188] on span "Set" at bounding box center [359, 190] width 43 height 9
type input "09:00"
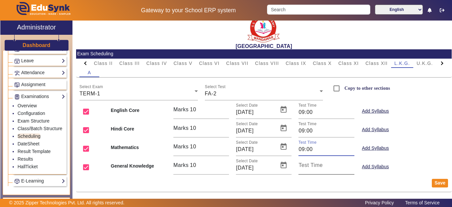
click at [317, 161] on div "Test Time" at bounding box center [327, 165] width 56 height 19
click at [316, 169] on input "Test Time" at bounding box center [327, 168] width 56 height 8
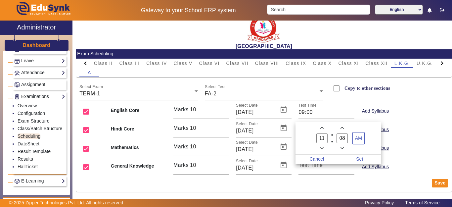
click at [320, 148] on icon "Minus a hour" at bounding box center [322, 148] width 4 height 4
click at [321, 149] on icon "Minus a hour" at bounding box center [322, 148] width 4 height 4
type input "09"
drag, startPoint x: 337, startPoint y: 138, endPoint x: 333, endPoint y: 141, distance: 5.7
click at [332, 139] on owl-date-time-timer-box "08 Minute" at bounding box center [342, 137] width 20 height 27
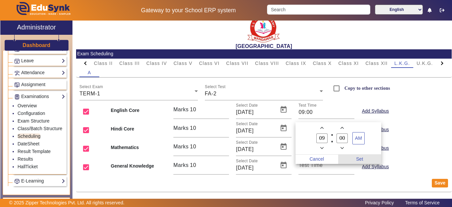
type input "00"
click at [361, 158] on span "Set" at bounding box center [359, 159] width 43 height 9
type input "09:00"
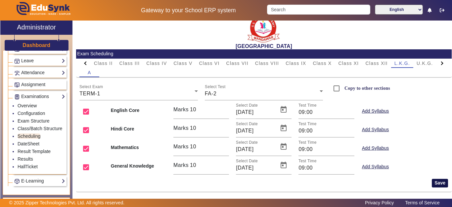
click at [432, 182] on button "Save" at bounding box center [440, 183] width 16 height 9
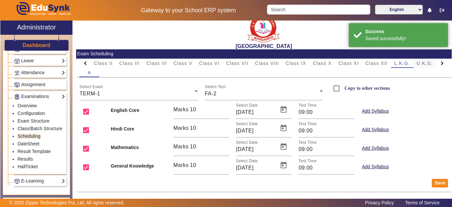
click at [424, 63] on span "U.K.G." at bounding box center [425, 63] width 17 height 5
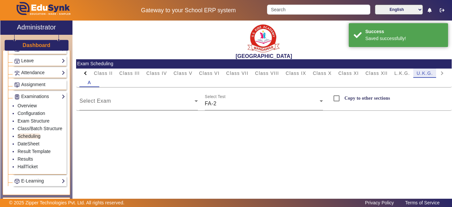
scroll to position [0, 0]
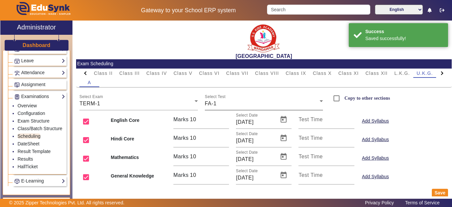
click at [276, 102] on div "FA-1" at bounding box center [262, 104] width 115 height 8
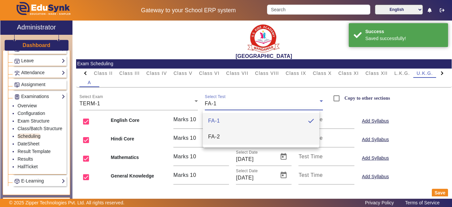
click at [248, 140] on mat-option "FA-2" at bounding box center [261, 137] width 117 height 16
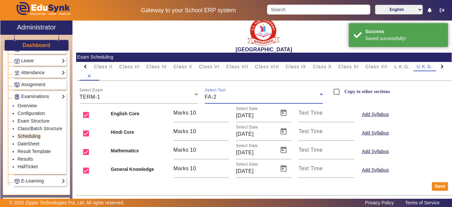
scroll to position [10, 0]
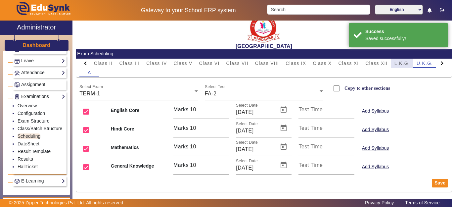
click at [405, 66] on span "L.K.G." at bounding box center [403, 63] width 16 height 9
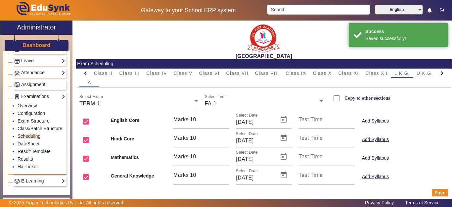
click at [244, 104] on div "FA-1" at bounding box center [262, 104] width 115 height 8
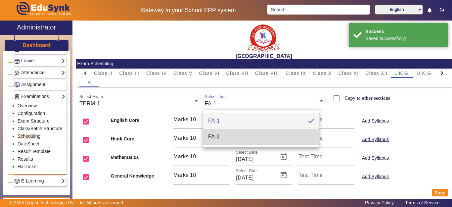
click at [232, 138] on mat-option "FA-2" at bounding box center [261, 137] width 117 height 16
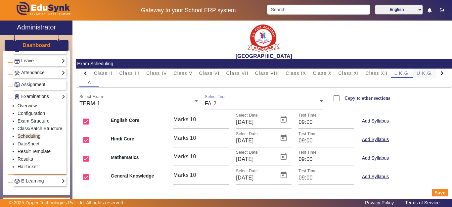
click at [430, 71] on span "U.K.G." at bounding box center [425, 73] width 17 height 5
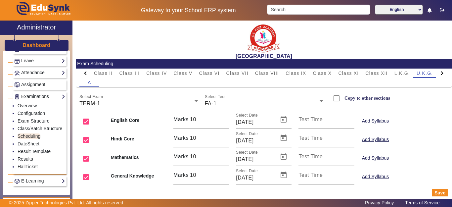
click at [280, 98] on div "Select Test FA-1" at bounding box center [264, 101] width 118 height 19
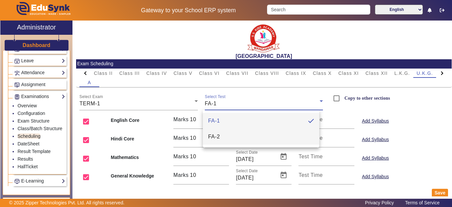
click at [256, 133] on mat-option "FA-2" at bounding box center [261, 137] width 117 height 16
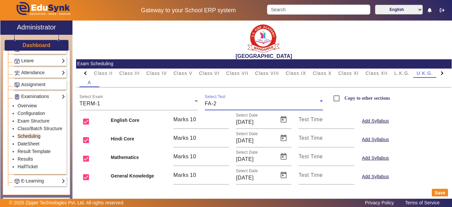
scroll to position [10, 0]
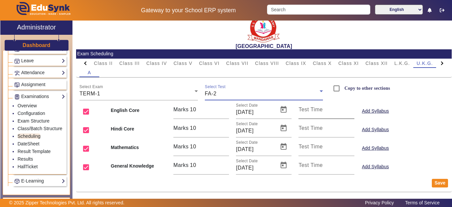
click at [314, 112] on mat-label "Test Time" at bounding box center [311, 110] width 24 height 6
click at [314, 112] on input "Test Time" at bounding box center [327, 112] width 56 height 8
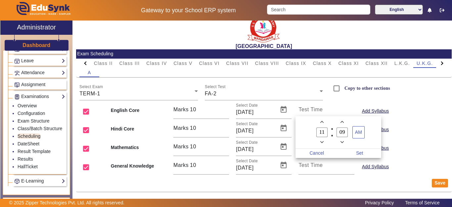
click at [321, 145] on span "Minus a hour" at bounding box center [321, 142] width 7 height 7
click at [323, 144] on span "Minus a hour" at bounding box center [321, 142] width 7 height 7
click at [323, 144] on icon "Minus a hour" at bounding box center [322, 142] width 4 height 4
drag, startPoint x: 323, startPoint y: 122, endPoint x: 326, endPoint y: 126, distance: 5.0
click at [323, 121] on icon "Add a hour" at bounding box center [322, 122] width 4 height 4
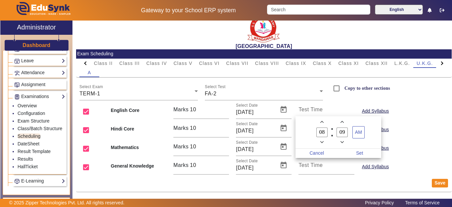
type input "09"
drag, startPoint x: 345, startPoint y: 133, endPoint x: 331, endPoint y: 134, distance: 14.3
click at [332, 134] on owl-date-time-timer-box "09 Minute" at bounding box center [342, 131] width 20 height 27
type input "00"
click at [359, 152] on span "Set" at bounding box center [359, 153] width 43 height 9
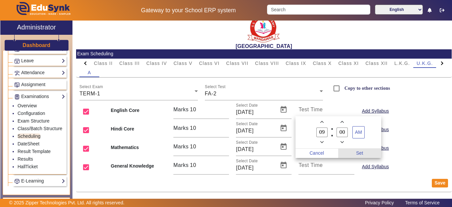
type input "09:00"
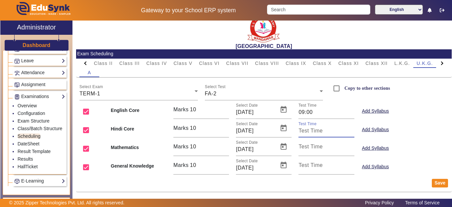
click at [317, 132] on input "Test Time" at bounding box center [327, 131] width 56 height 8
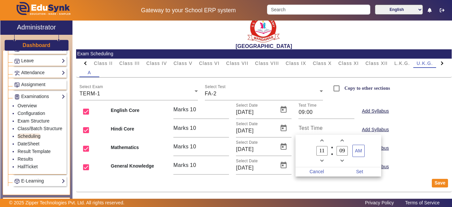
click at [325, 159] on button "Minus a hour" at bounding box center [321, 160] width 7 height 7
type input "09"
drag, startPoint x: 344, startPoint y: 151, endPoint x: 340, endPoint y: 152, distance: 4.1
click at [341, 152] on input "09" at bounding box center [342, 151] width 11 height 10
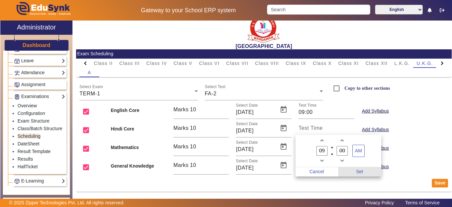
type input "00"
drag, startPoint x: 360, startPoint y: 171, endPoint x: 350, endPoint y: 159, distance: 16.7
click at [360, 171] on span "Set" at bounding box center [359, 171] width 43 height 9
type input "09:00"
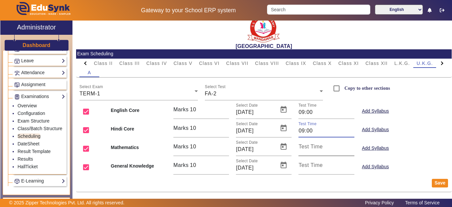
click at [320, 149] on input "Test Time" at bounding box center [327, 149] width 56 height 8
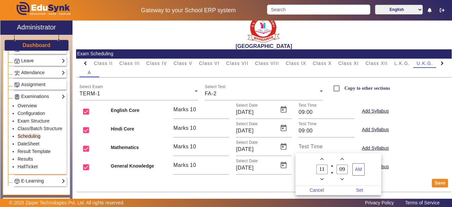
click at [322, 181] on icon "Minus a hour" at bounding box center [322, 179] width 4 height 4
type input "09"
drag, startPoint x: 345, startPoint y: 170, endPoint x: 342, endPoint y: 177, distance: 7.3
click at [334, 170] on label "09 Minute" at bounding box center [342, 169] width 20 height 11
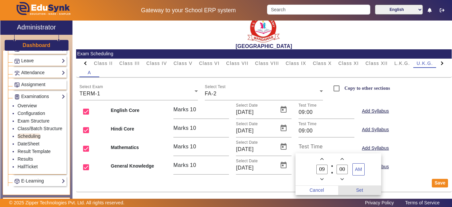
type input "00"
click at [357, 188] on span "Set" at bounding box center [359, 190] width 43 height 9
type input "09:00"
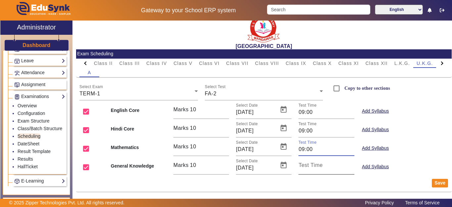
click at [315, 166] on mat-label "Test Time" at bounding box center [311, 165] width 24 height 6
click at [315, 166] on input "Test Time" at bounding box center [327, 168] width 56 height 8
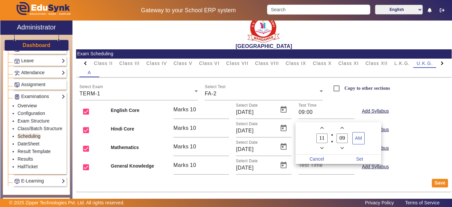
click at [319, 147] on span "Minus a hour" at bounding box center [321, 148] width 7 height 7
type input "09"
drag, startPoint x: 345, startPoint y: 136, endPoint x: 371, endPoint y: 159, distance: 35.2
click at [335, 140] on label "09 Minute" at bounding box center [342, 138] width 20 height 11
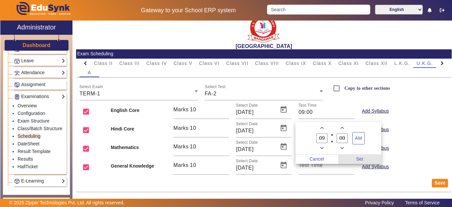
type input "00"
click at [366, 161] on span "Set" at bounding box center [359, 159] width 43 height 9
type input "09:00"
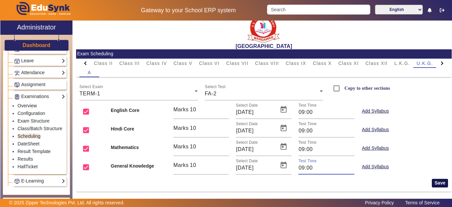
click at [436, 186] on button "Save" at bounding box center [440, 183] width 16 height 9
click at [133, 62] on span "Class III" at bounding box center [129, 63] width 21 height 5
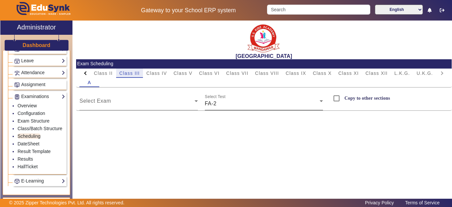
scroll to position [0, 0]
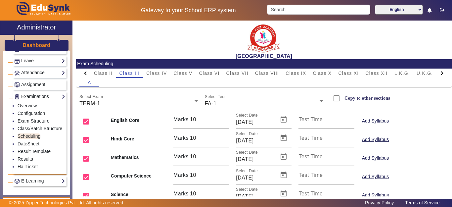
click at [222, 105] on div "FA-1" at bounding box center [262, 104] width 115 height 8
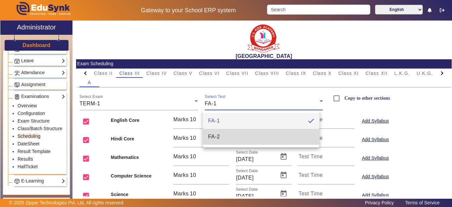
click at [218, 134] on span "FA-2" at bounding box center [214, 137] width 12 height 8
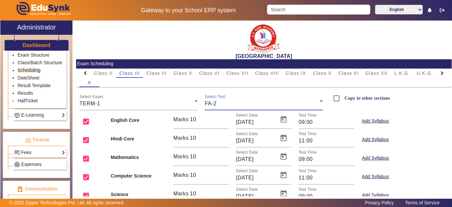
scroll to position [340, 0]
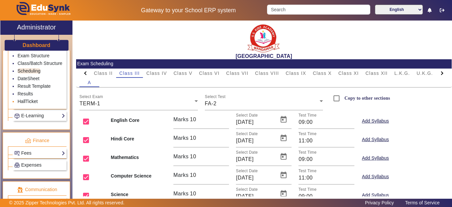
click at [27, 104] on link "HallTicket" at bounding box center [28, 101] width 20 height 5
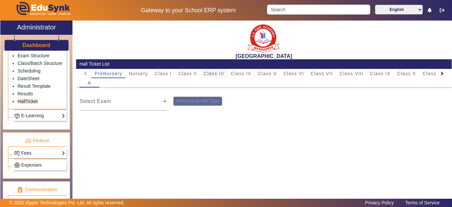
click at [222, 70] on span "Class III" at bounding box center [214, 73] width 21 height 9
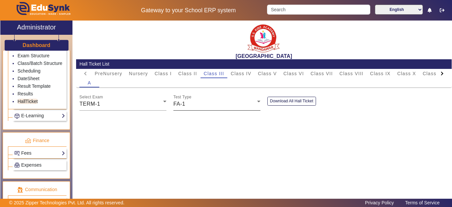
click at [199, 105] on div "FA-1" at bounding box center [215, 104] width 84 height 8
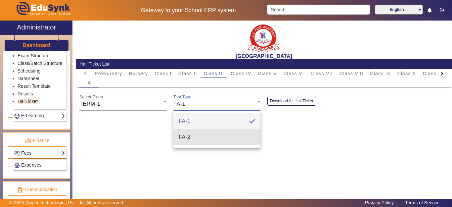
click at [199, 140] on mat-option "FA-2" at bounding box center [216, 137] width 87 height 16
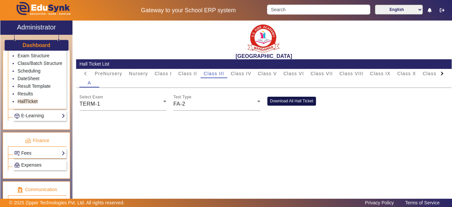
click at [281, 101] on button "Download All Hall Ticket" at bounding box center [291, 101] width 49 height 9
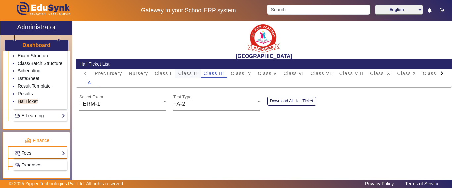
click at [183, 76] on span "Class II" at bounding box center [187, 73] width 19 height 9
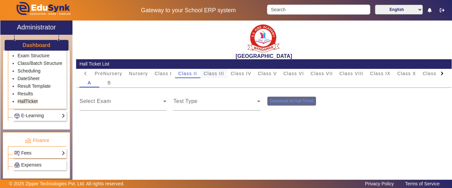
click at [213, 73] on span "Class III" at bounding box center [214, 73] width 21 height 5
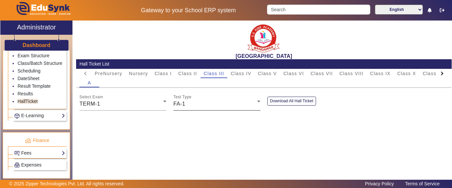
click at [194, 107] on div "FA-1" at bounding box center [215, 104] width 84 height 8
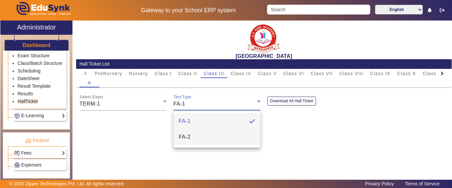
click at [194, 140] on mat-option "FA-2" at bounding box center [216, 137] width 87 height 16
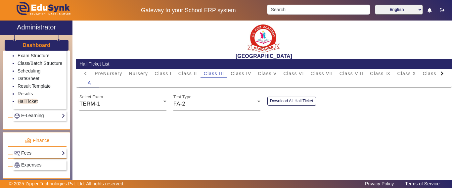
drag, startPoint x: 281, startPoint y: 97, endPoint x: 277, endPoint y: 107, distance: 10.3
click at [280, 99] on button "Download All Hall Ticket" at bounding box center [291, 101] width 49 height 9
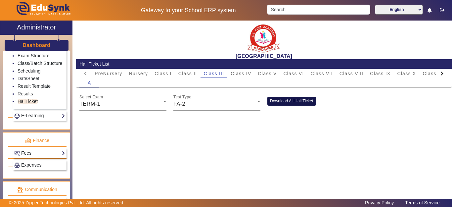
click at [298, 101] on button "Download All Hall Ticket" at bounding box center [291, 101] width 49 height 9
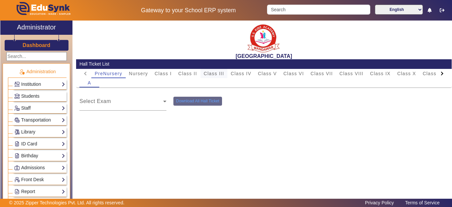
click at [218, 72] on span "Class III" at bounding box center [214, 73] width 21 height 5
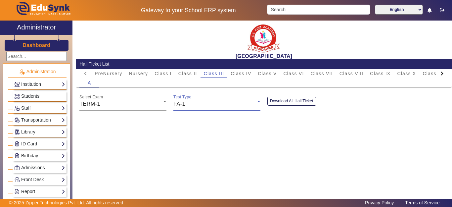
click at [205, 106] on div "FA-1" at bounding box center [215, 104] width 84 height 8
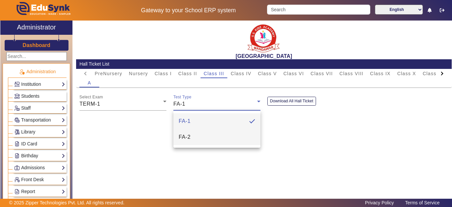
click at [194, 135] on mat-option "FA-2" at bounding box center [216, 137] width 87 height 16
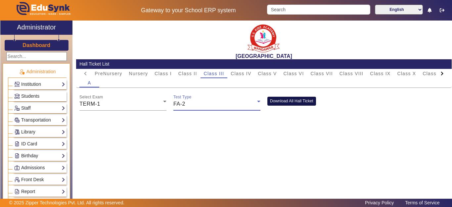
click at [287, 99] on button "Download All Hall Ticket" at bounding box center [291, 101] width 49 height 9
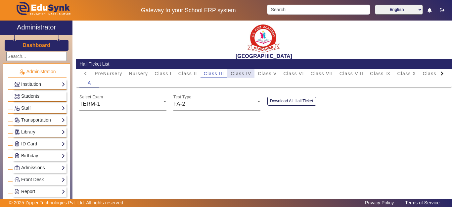
click at [252, 72] on div "Class IV" at bounding box center [240, 73] width 27 height 9
click at [201, 105] on div "FA-1" at bounding box center [215, 104] width 84 height 8
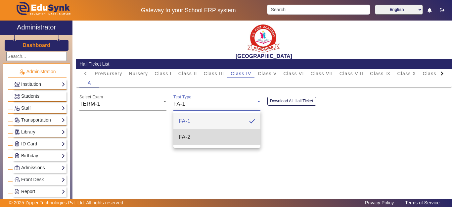
click at [191, 134] on mat-option "FA-2" at bounding box center [216, 137] width 87 height 16
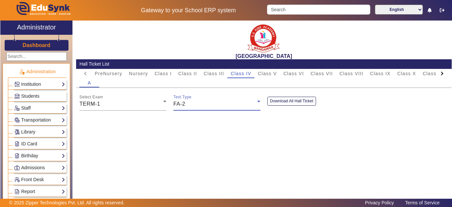
click at [290, 96] on div "Select Exam TERM-1 Test Type FA-2 Download All Hall Ticket Affiliation No.: RJD…" at bounding box center [264, 101] width 376 height 19
click at [297, 102] on button "Download All Hall Ticket" at bounding box center [291, 101] width 49 height 9
click at [218, 73] on span "Class III" at bounding box center [214, 73] width 21 height 5
click at [199, 104] on div "FA-1" at bounding box center [215, 104] width 84 height 8
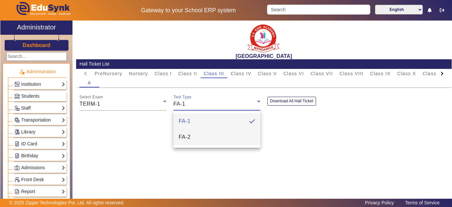
click at [195, 135] on mat-option "FA-2" at bounding box center [216, 137] width 87 height 16
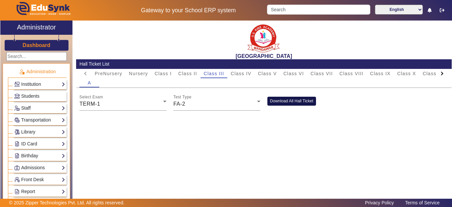
drag, startPoint x: 285, startPoint y: 98, endPoint x: 277, endPoint y: 111, distance: 14.6
click at [285, 98] on button "Download All Hall Ticket" at bounding box center [291, 101] width 49 height 9
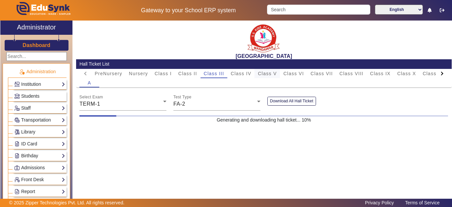
click at [270, 74] on td ": ANISH KUMAR MEENA" at bounding box center [239, 73] width 114 height 8
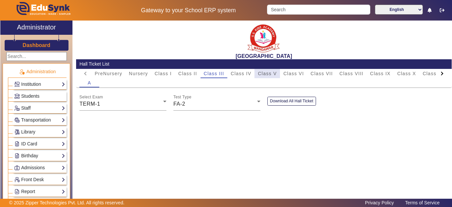
click at [264, 73] on span "Class V" at bounding box center [267, 73] width 19 height 5
click at [201, 102] on div "FA-1" at bounding box center [215, 104] width 84 height 8
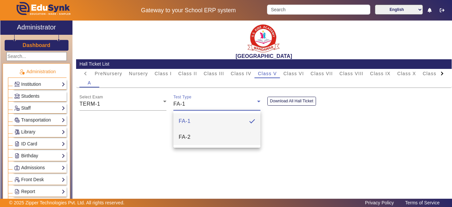
click at [196, 136] on mat-option "FA-2" at bounding box center [216, 137] width 87 height 16
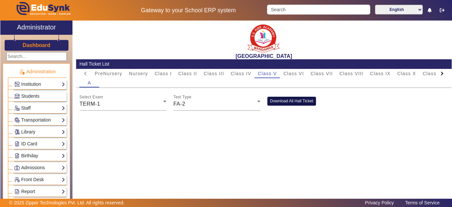
click at [283, 100] on button "Download All Hall Ticket" at bounding box center [291, 101] width 49 height 9
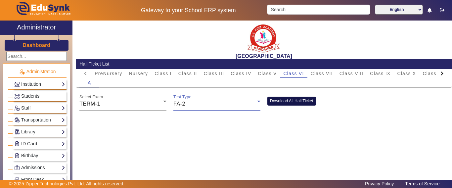
click at [293, 100] on button "Download All Hall Ticket" at bounding box center [291, 101] width 49 height 9
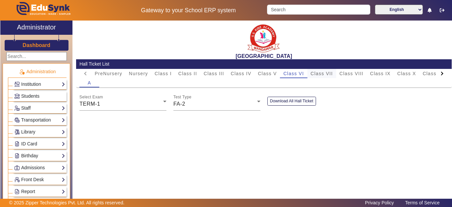
click at [324, 74] on span "Class VII" at bounding box center [322, 73] width 22 height 5
click at [199, 105] on div "FA-1" at bounding box center [215, 104] width 84 height 8
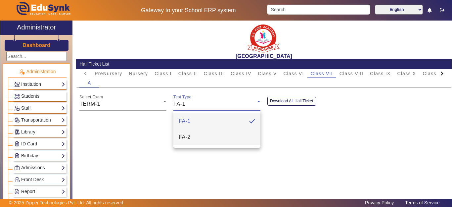
drag, startPoint x: 196, startPoint y: 137, endPoint x: 280, endPoint y: 110, distance: 87.5
click at [196, 137] on mat-option "FA-2" at bounding box center [216, 137] width 87 height 16
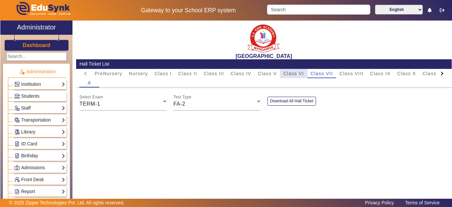
click at [298, 72] on span "Class VI" at bounding box center [293, 73] width 21 height 5
click at [317, 72] on span "Class VII" at bounding box center [322, 73] width 22 height 5
click at [198, 104] on div "FA-1" at bounding box center [215, 104] width 84 height 8
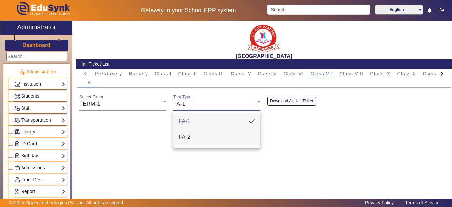
click at [185, 137] on span "FA-2" at bounding box center [185, 137] width 12 height 8
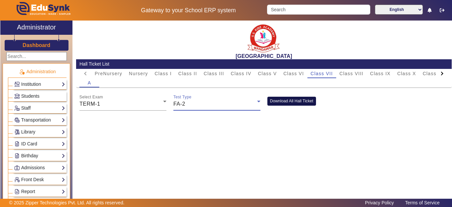
click at [277, 99] on button "Download All Hall Ticket" at bounding box center [291, 101] width 49 height 9
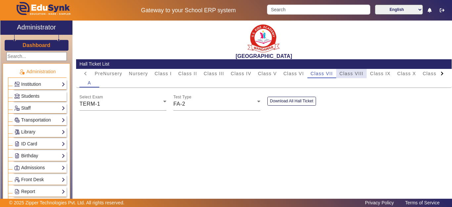
click at [358, 72] on span "Class VIII" at bounding box center [352, 73] width 24 height 5
click at [204, 104] on div "FA-1" at bounding box center [215, 104] width 84 height 8
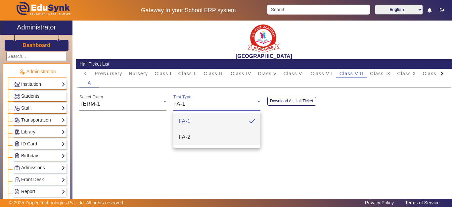
click at [195, 138] on mat-option "FA-2" at bounding box center [216, 137] width 87 height 16
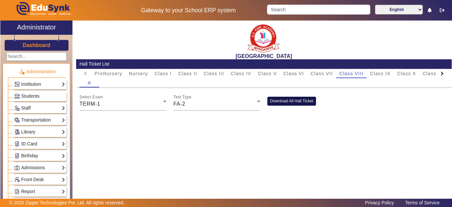
click at [277, 102] on button "Download All Hall Ticket" at bounding box center [291, 101] width 49 height 9
click at [376, 73] on span "Class IX" at bounding box center [380, 73] width 21 height 5
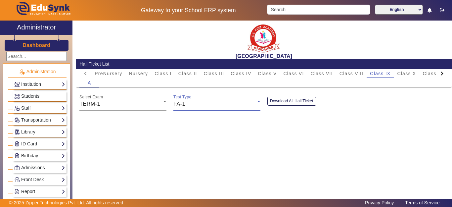
drag, startPoint x: 193, startPoint y: 104, endPoint x: 193, endPoint y: 109, distance: 5.6
click at [193, 106] on div "FA-1" at bounding box center [215, 104] width 84 height 8
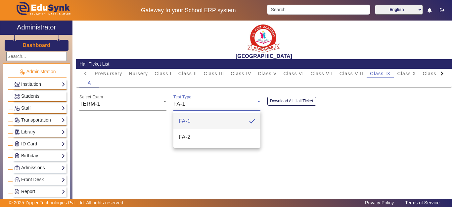
click at [189, 134] on span "FA-2" at bounding box center [185, 137] width 12 height 8
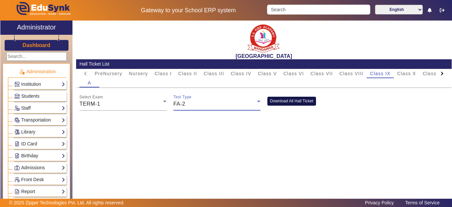
drag, startPoint x: 289, startPoint y: 99, endPoint x: 290, endPoint y: 103, distance: 4.3
click at [290, 99] on button "Download All Hall Ticket" at bounding box center [291, 101] width 49 height 9
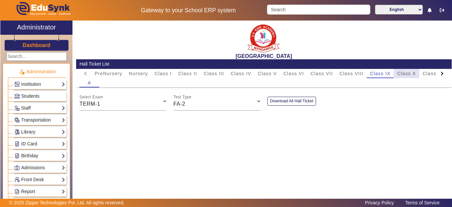
click at [407, 72] on span "Class X" at bounding box center [406, 73] width 19 height 5
click at [231, 107] on div "FA-1" at bounding box center [215, 104] width 84 height 8
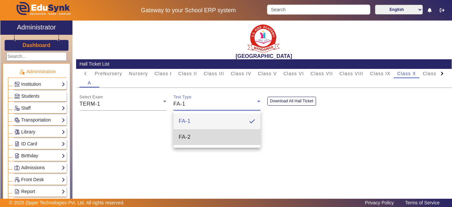
click at [200, 140] on mat-option "FA-2" at bounding box center [216, 137] width 87 height 16
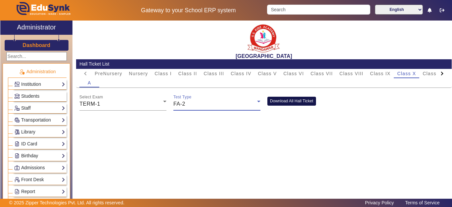
click at [284, 98] on button "Download All Hall Ticket" at bounding box center [291, 101] width 49 height 9
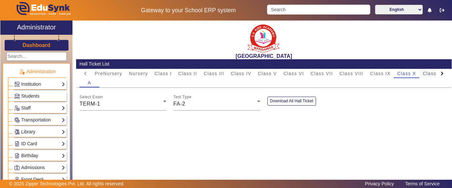
click at [433, 74] on span "Class XI" at bounding box center [433, 73] width 21 height 5
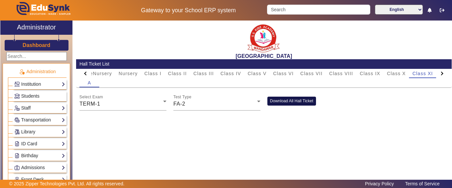
click at [303, 102] on button "Download All Hall Ticket" at bounding box center [291, 101] width 49 height 9
click at [443, 74] on div at bounding box center [442, 73] width 12 height 9
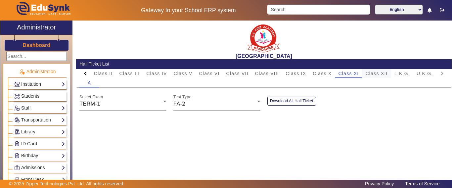
click at [384, 72] on span "Class XII" at bounding box center [377, 73] width 22 height 5
click at [193, 100] on div "FA-1" at bounding box center [215, 104] width 84 height 8
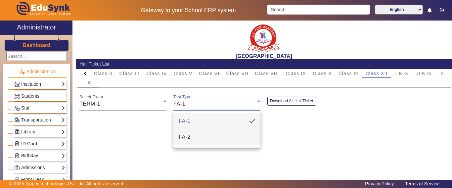
click at [189, 136] on span "FA-2" at bounding box center [185, 137] width 12 height 8
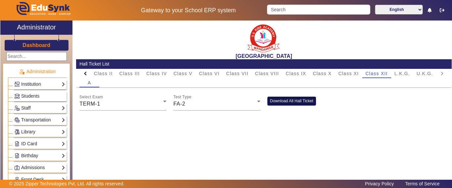
click at [291, 97] on button "Download All Hall Ticket" at bounding box center [291, 101] width 49 height 9
